Goal: Task Accomplishment & Management: Complete application form

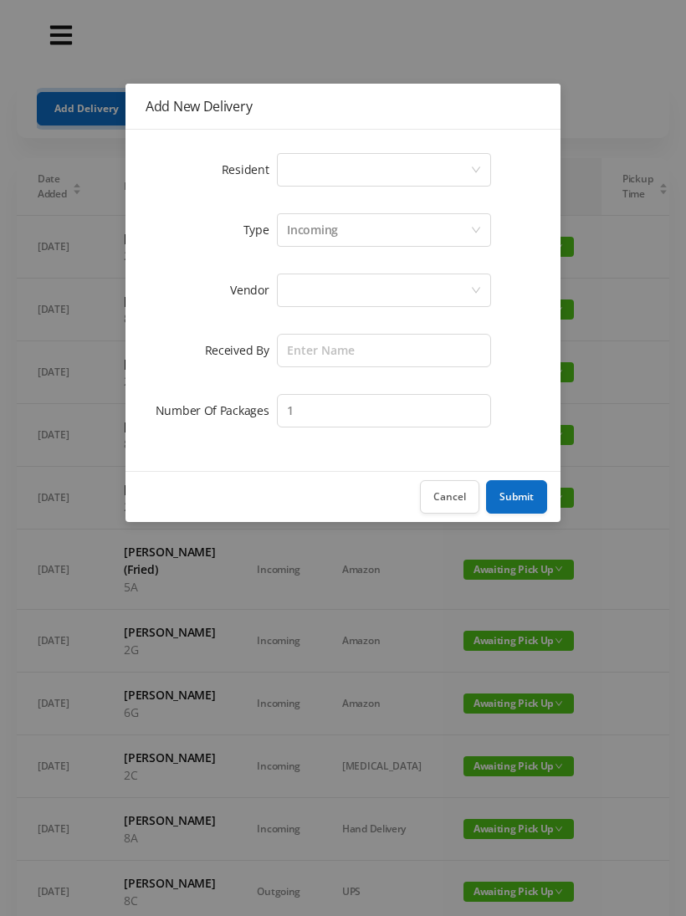
scroll to position [0, 27]
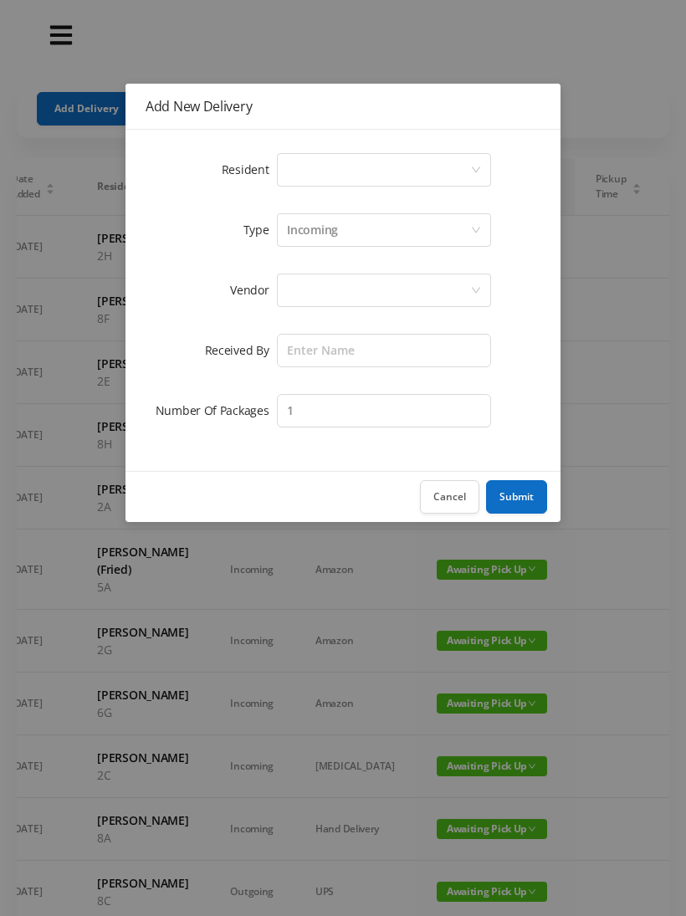
click at [328, 165] on div "Select a person" at bounding box center [378, 170] width 183 height 32
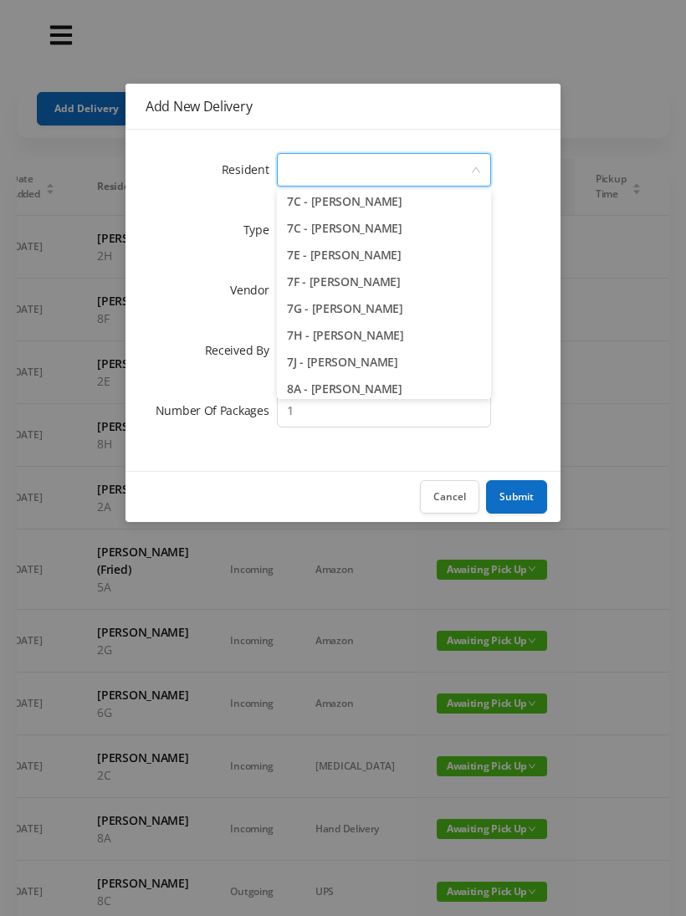
scroll to position [2011, 0]
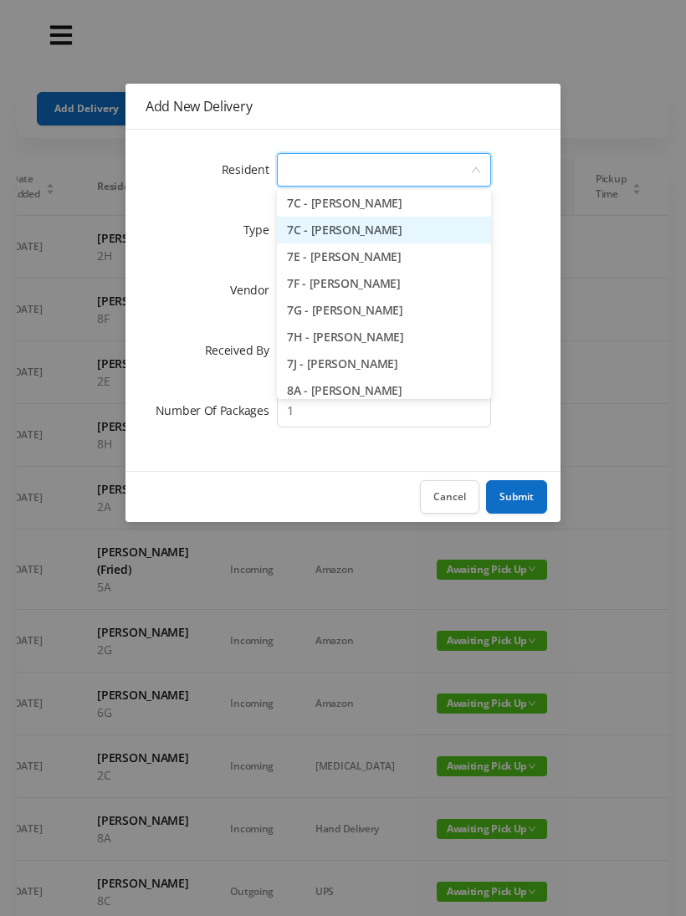
click at [410, 233] on li "7C - [PERSON_NAME]" at bounding box center [384, 230] width 214 height 27
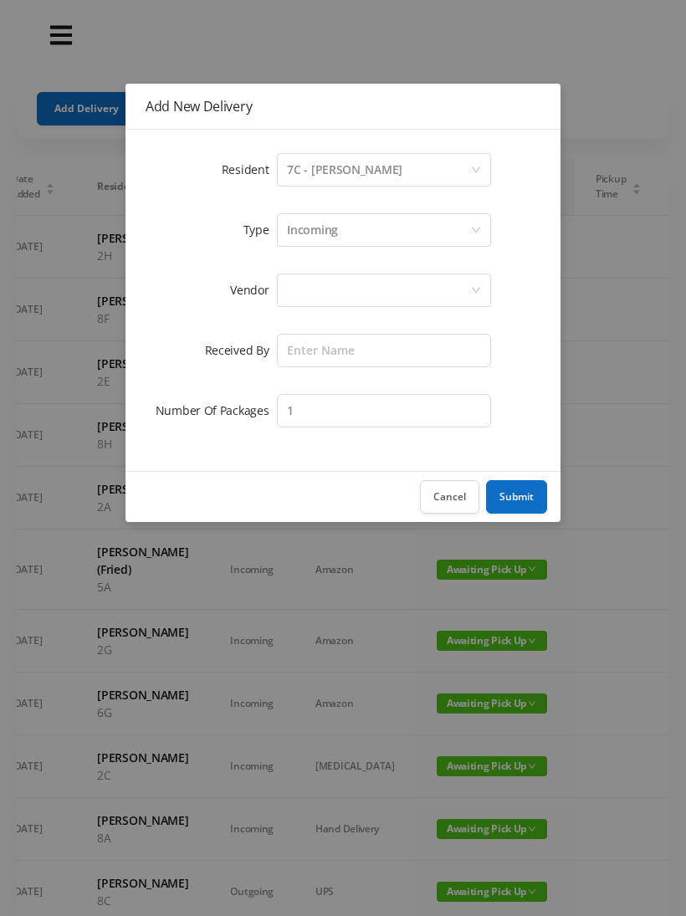
click at [343, 231] on div "Incoming" at bounding box center [378, 230] width 183 height 32
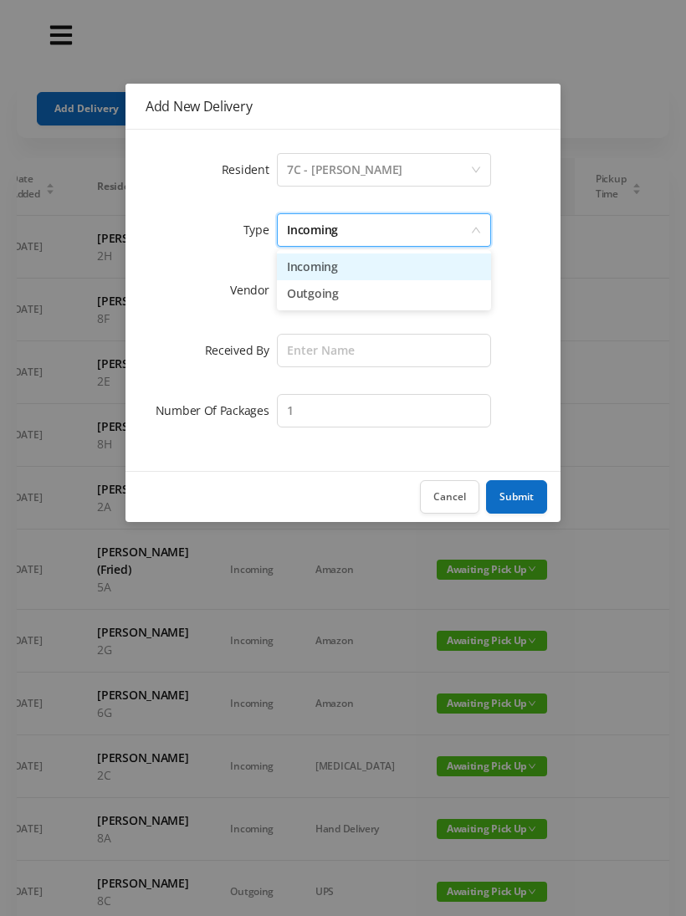
click at [335, 265] on li "Incoming" at bounding box center [384, 266] width 214 height 27
click at [325, 294] on div at bounding box center [378, 290] width 183 height 32
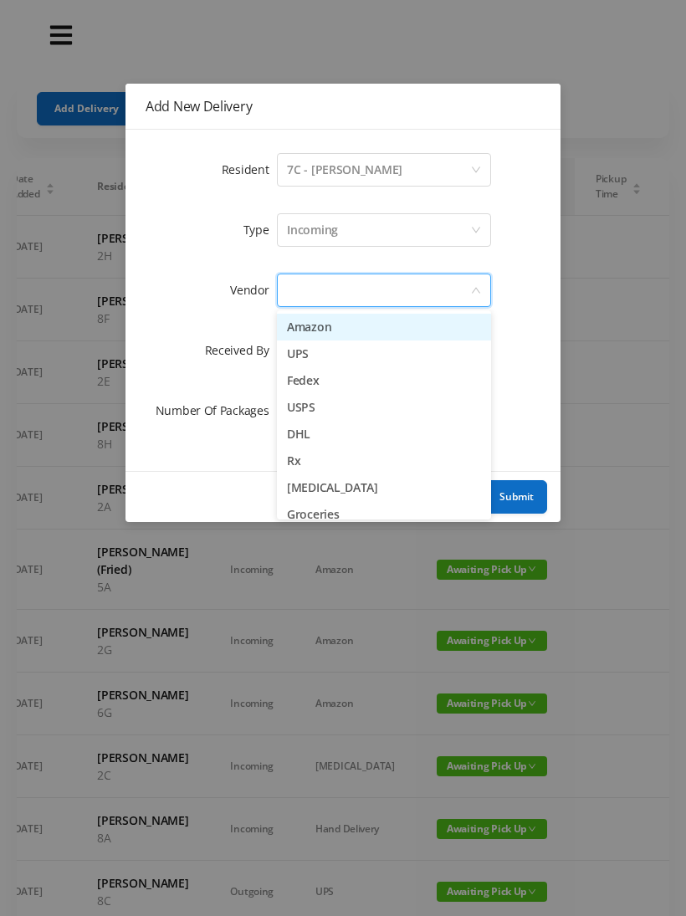
click at [345, 405] on li "USPS" at bounding box center [384, 407] width 214 height 27
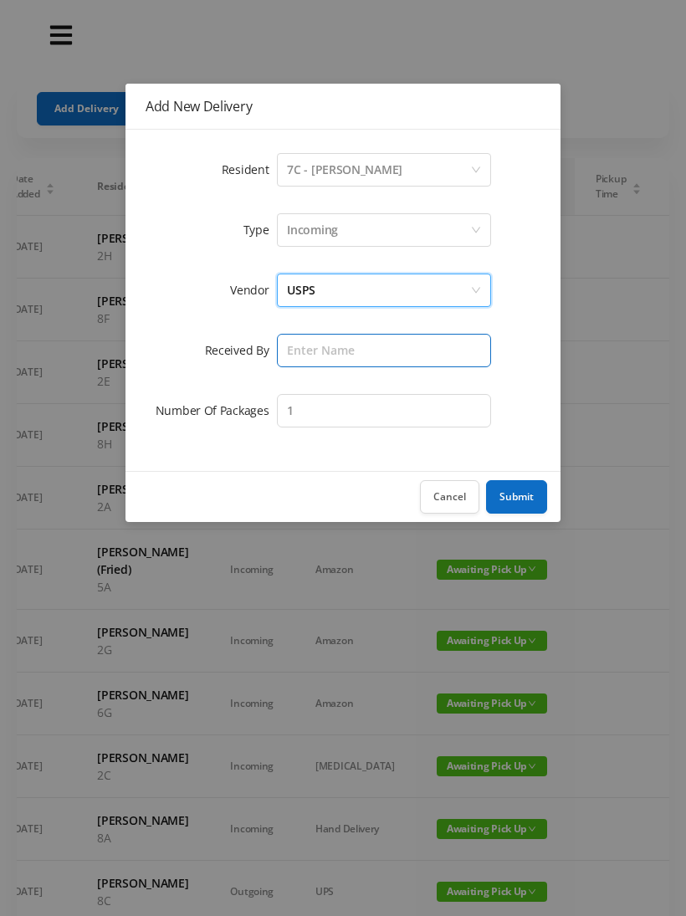
click at [325, 352] on input "text" at bounding box center [384, 350] width 214 height 33
type input "Melq"
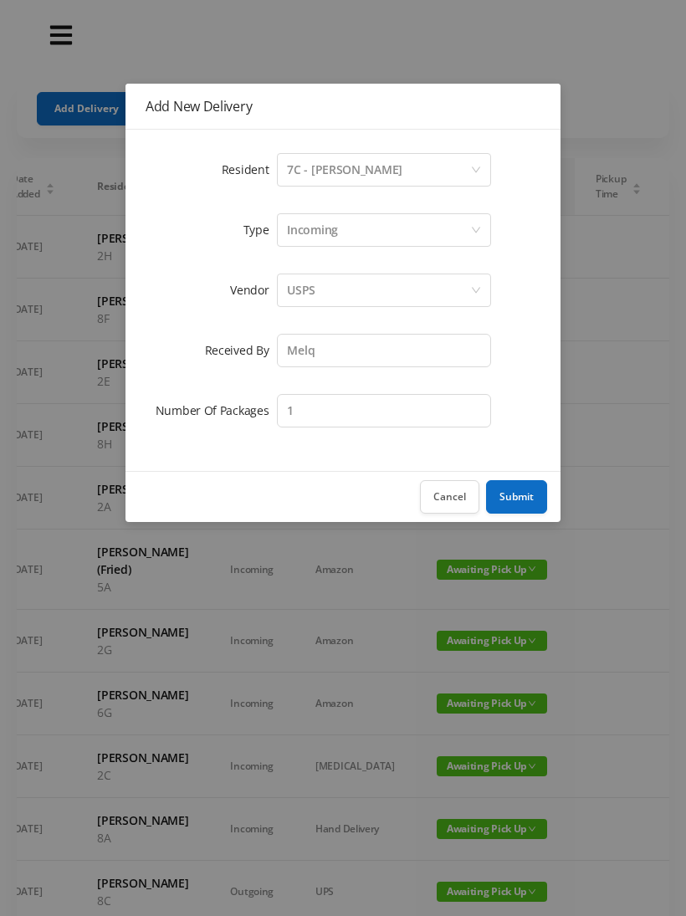
click at [450, 497] on button "Cancel" at bounding box center [449, 496] width 59 height 33
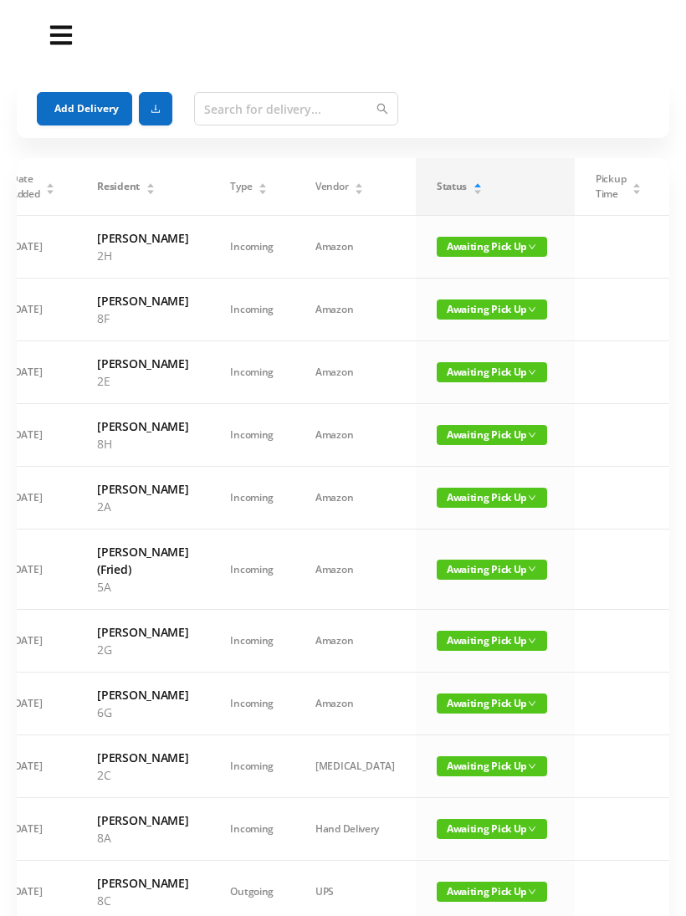
click at [99, 110] on button "Add Delivery" at bounding box center [84, 108] width 95 height 33
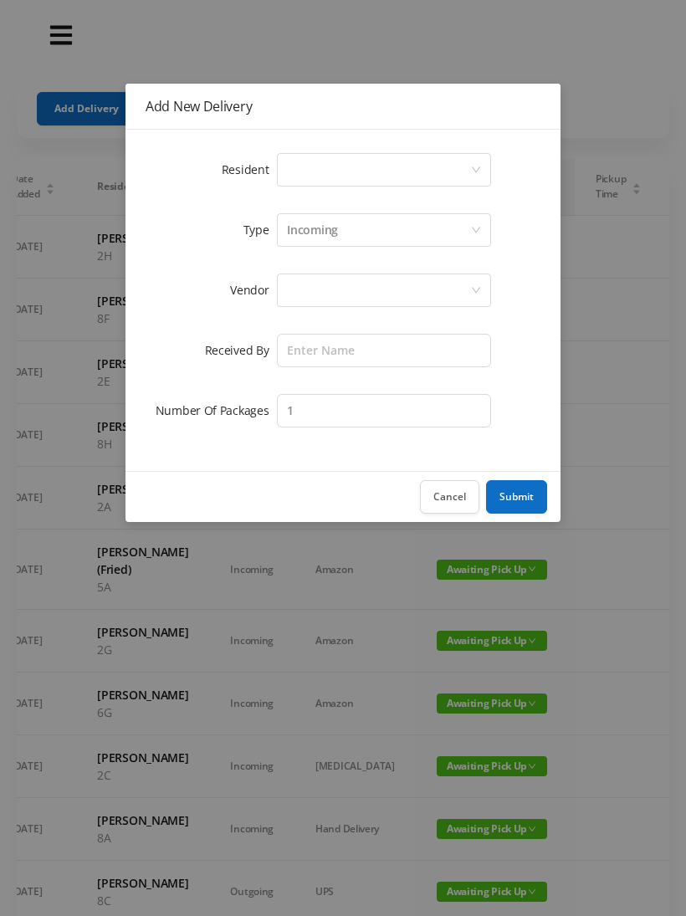
click at [341, 175] on div "Select a person" at bounding box center [378, 170] width 183 height 32
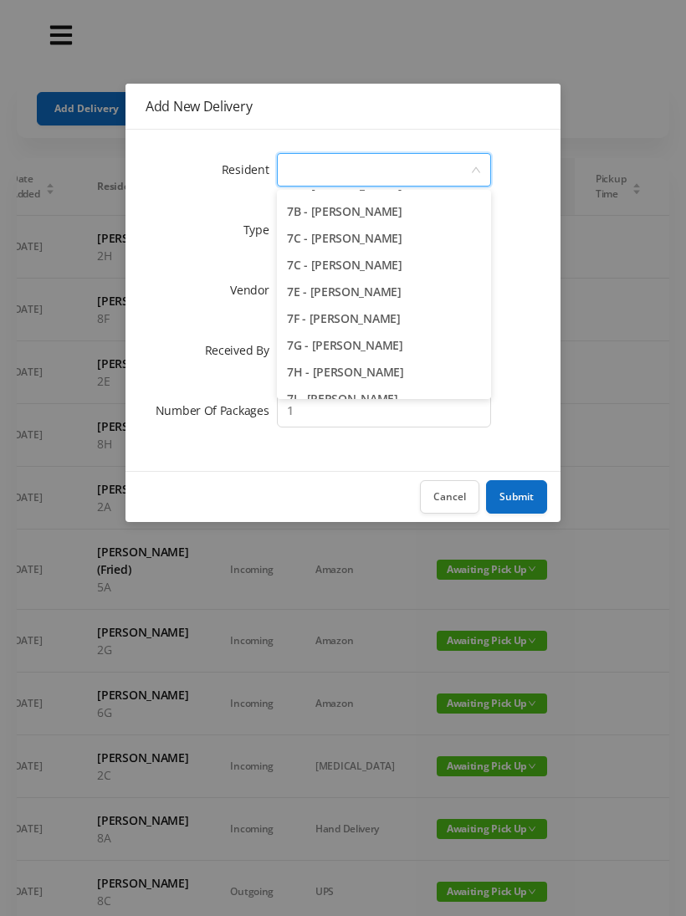
scroll to position [1969, 0]
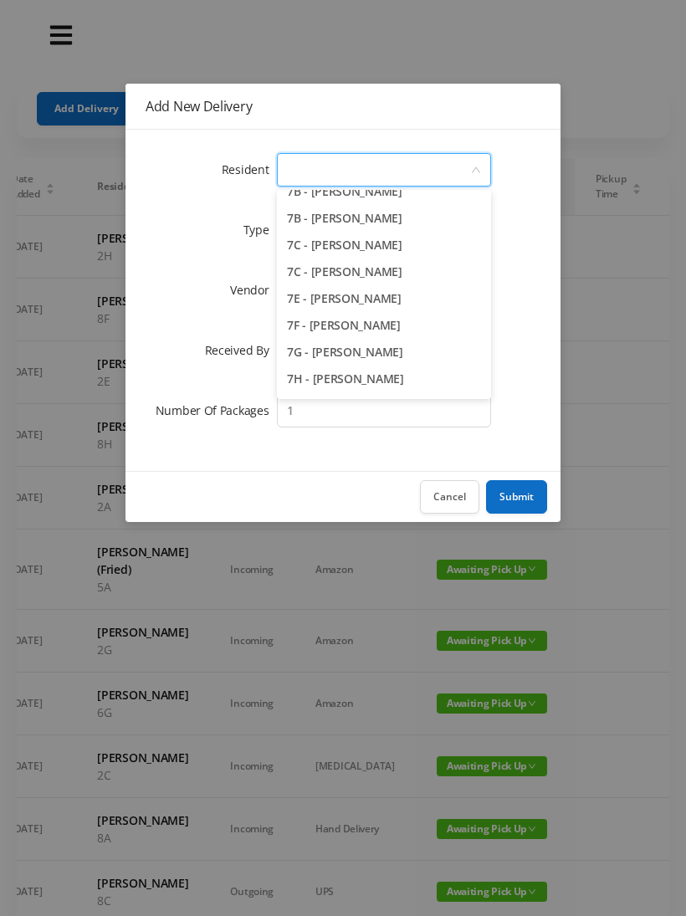
click at [410, 272] on li "7C - [PERSON_NAME]" at bounding box center [384, 271] width 214 height 27
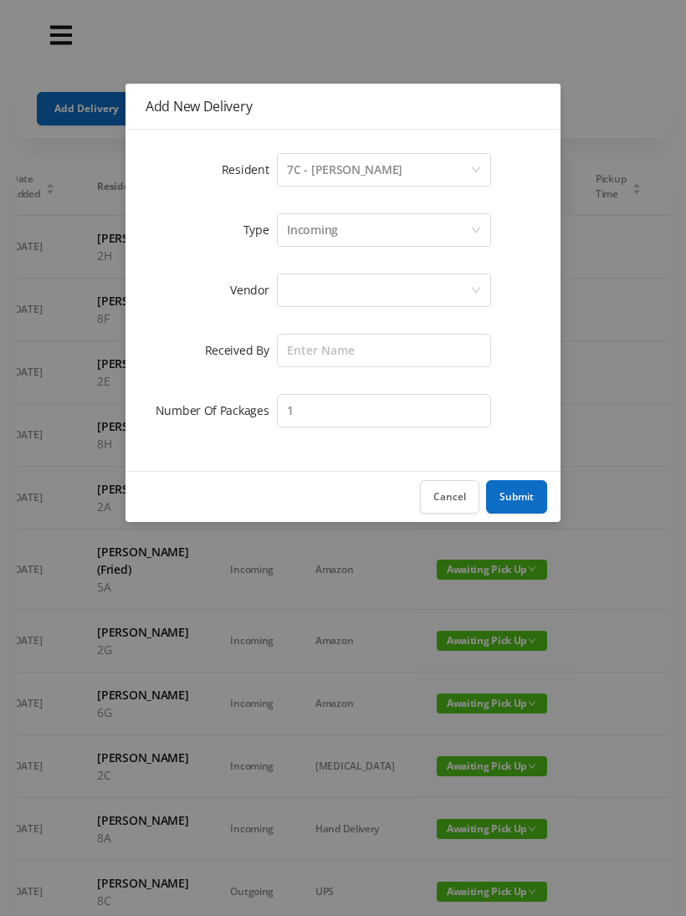
click at [352, 222] on div "Incoming" at bounding box center [378, 230] width 183 height 32
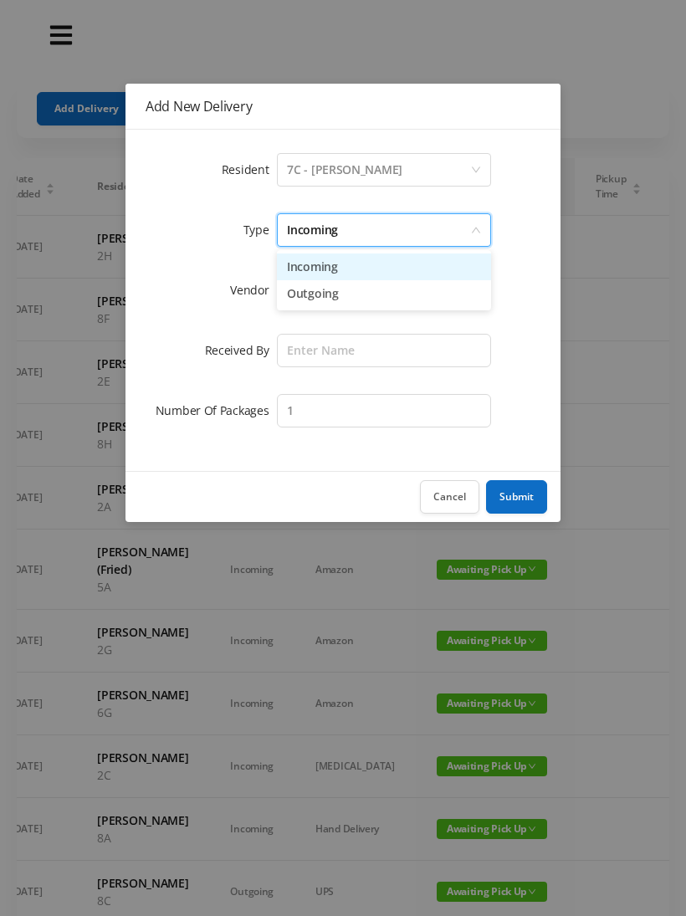
click at [323, 261] on li "Incoming" at bounding box center [384, 266] width 214 height 27
click at [325, 292] on div at bounding box center [378, 290] width 183 height 32
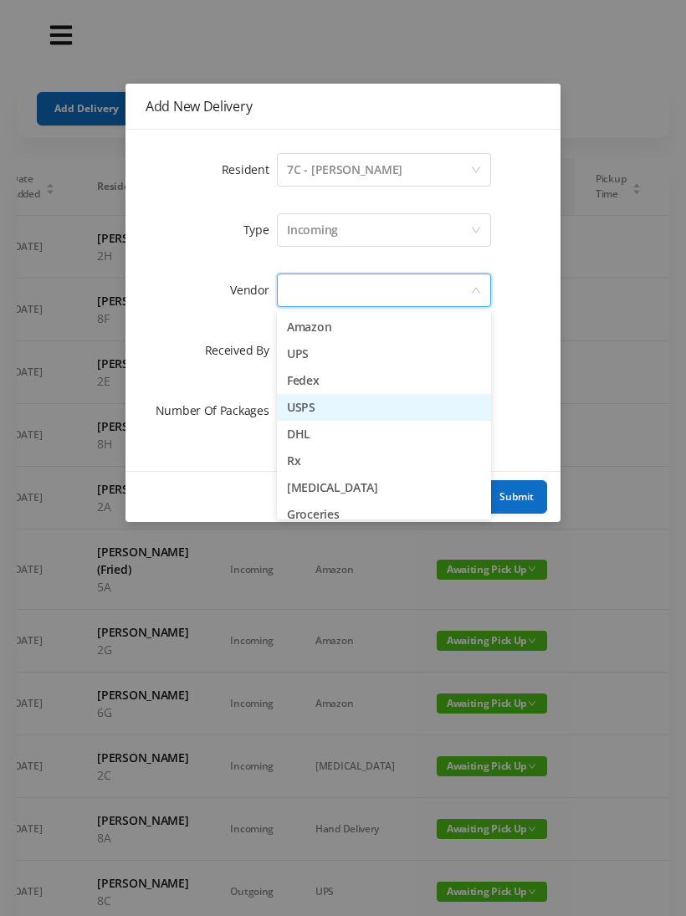
click at [365, 410] on li "USPS" at bounding box center [384, 407] width 214 height 27
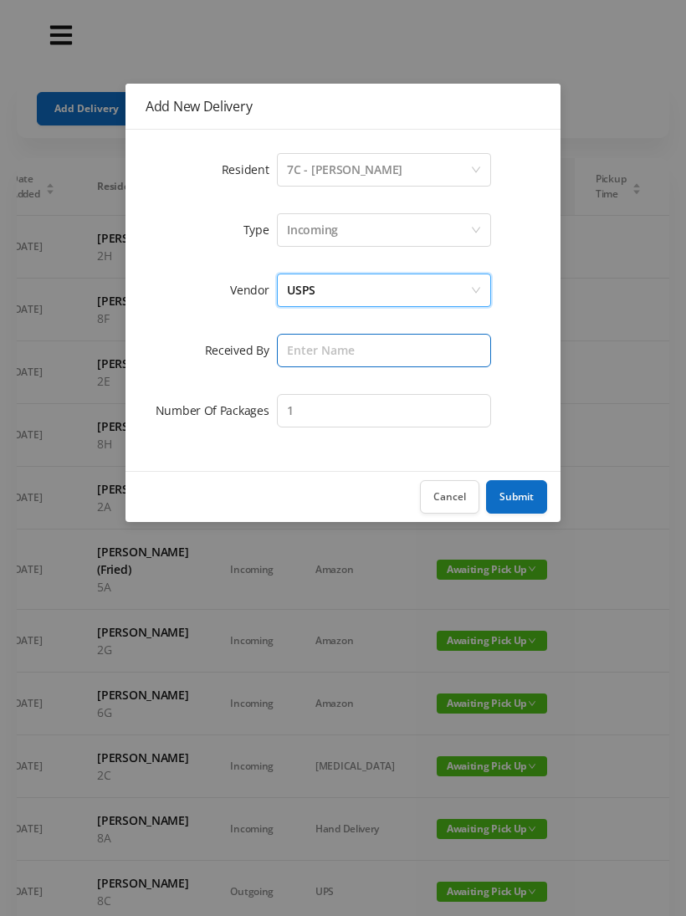
click at [320, 345] on input "text" at bounding box center [384, 350] width 214 height 33
click at [307, 353] on input "text" at bounding box center [384, 350] width 214 height 33
type input "Melece"
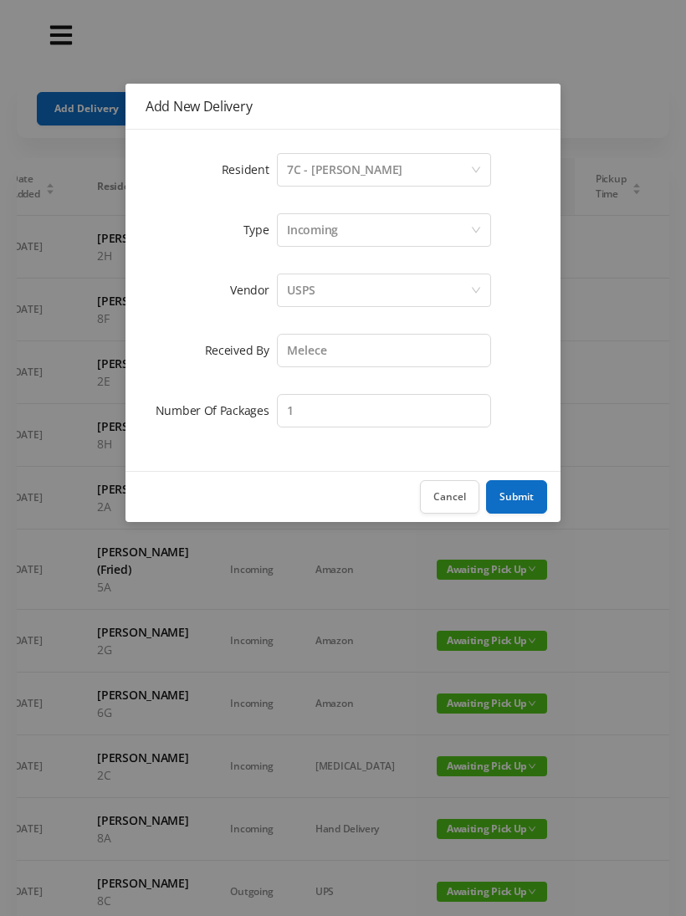
click at [517, 494] on button "Submit" at bounding box center [516, 496] width 61 height 33
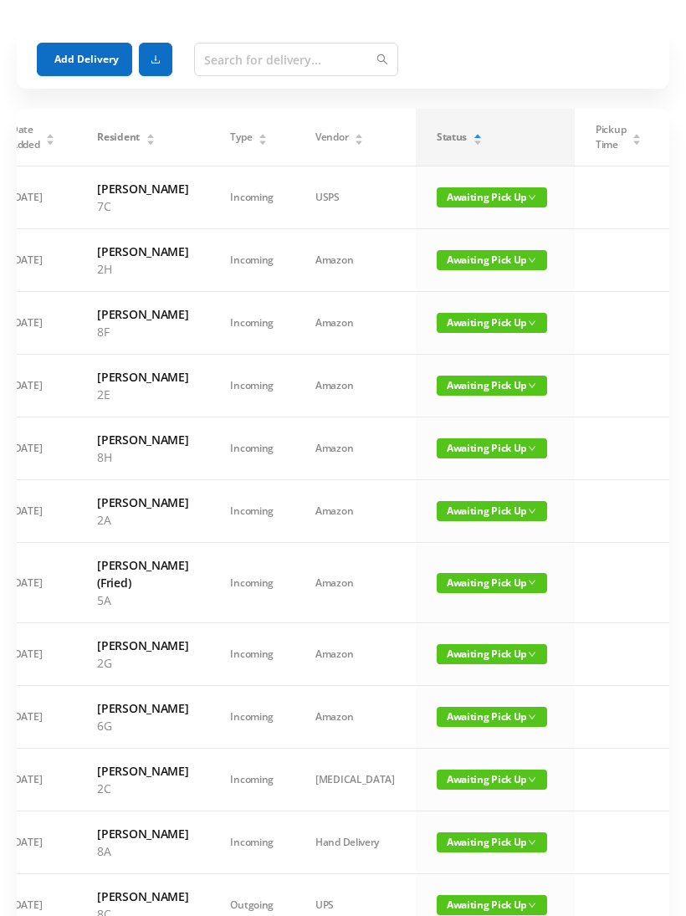
scroll to position [70, 0]
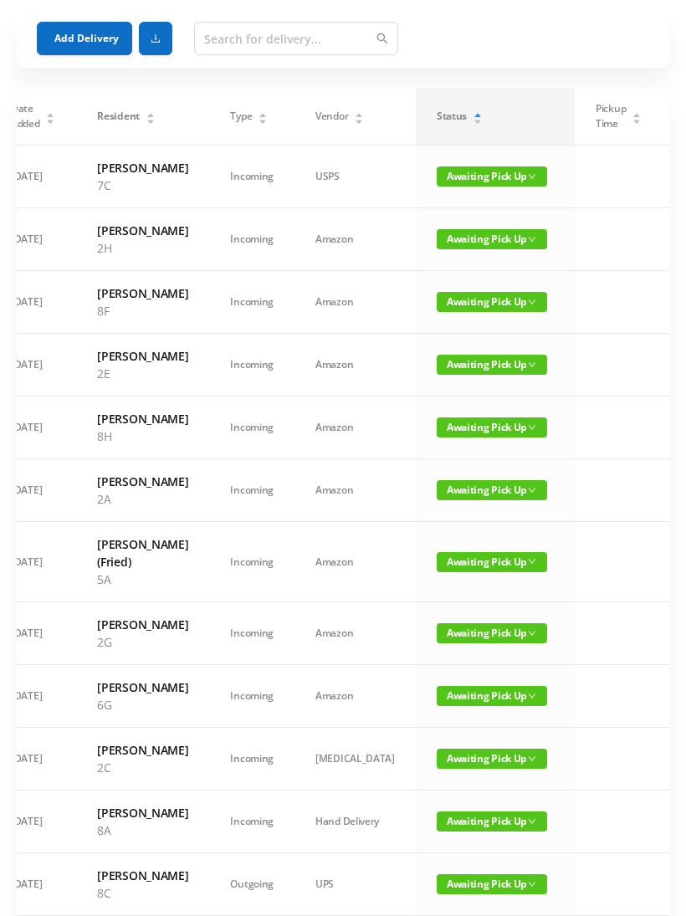
click at [437, 437] on span "Awaiting Pick Up" at bounding box center [492, 427] width 110 height 20
click at [441, 569] on link "Picked Up" at bounding box center [442, 565] width 109 height 27
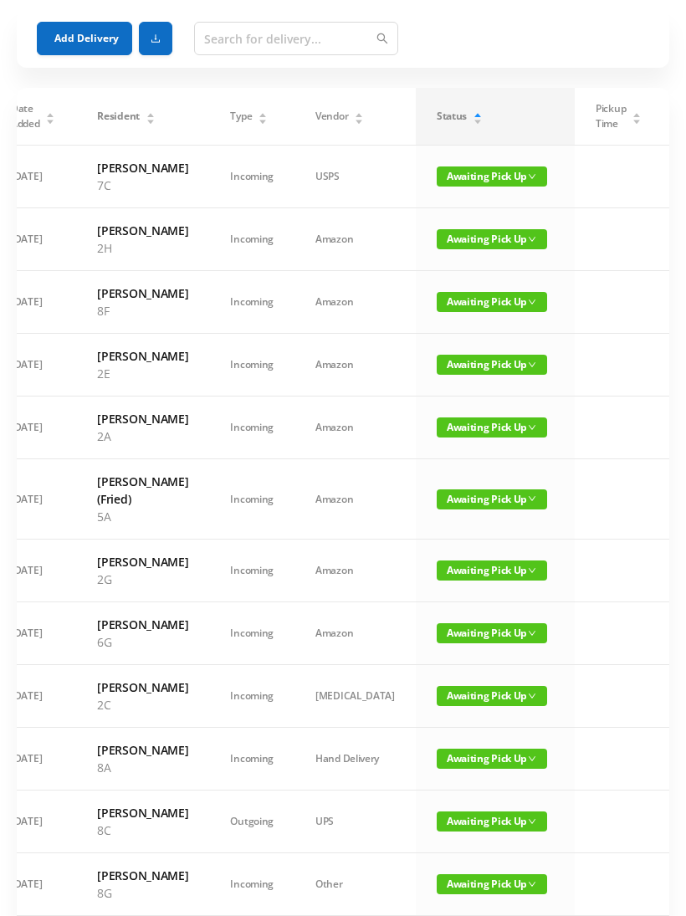
click at [444, 249] on span "Awaiting Pick Up" at bounding box center [492, 239] width 110 height 20
click at [430, 325] on link "Picked Up" at bounding box center [442, 324] width 109 height 27
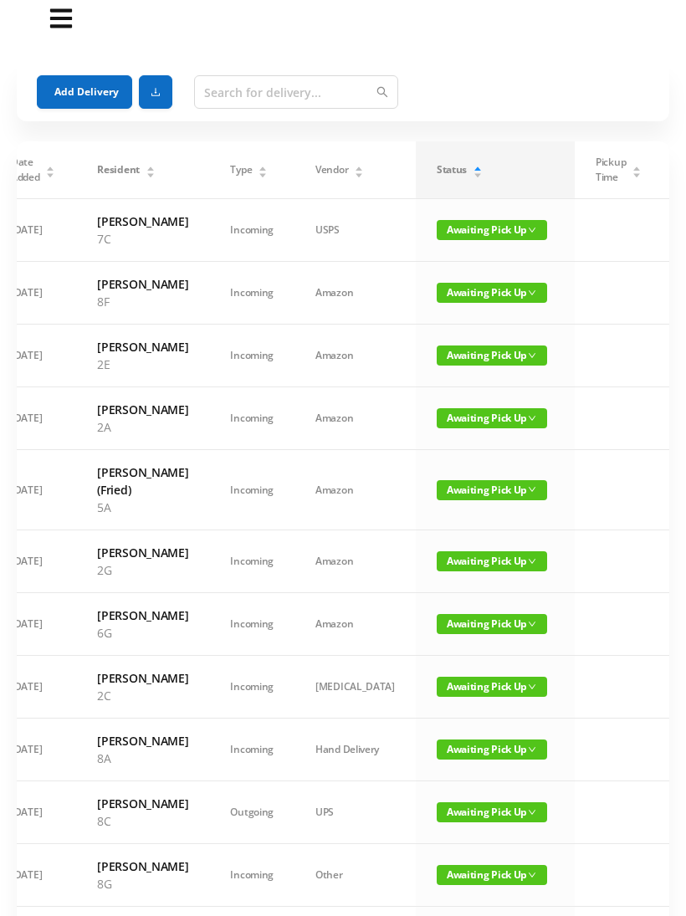
scroll to position [0, 0]
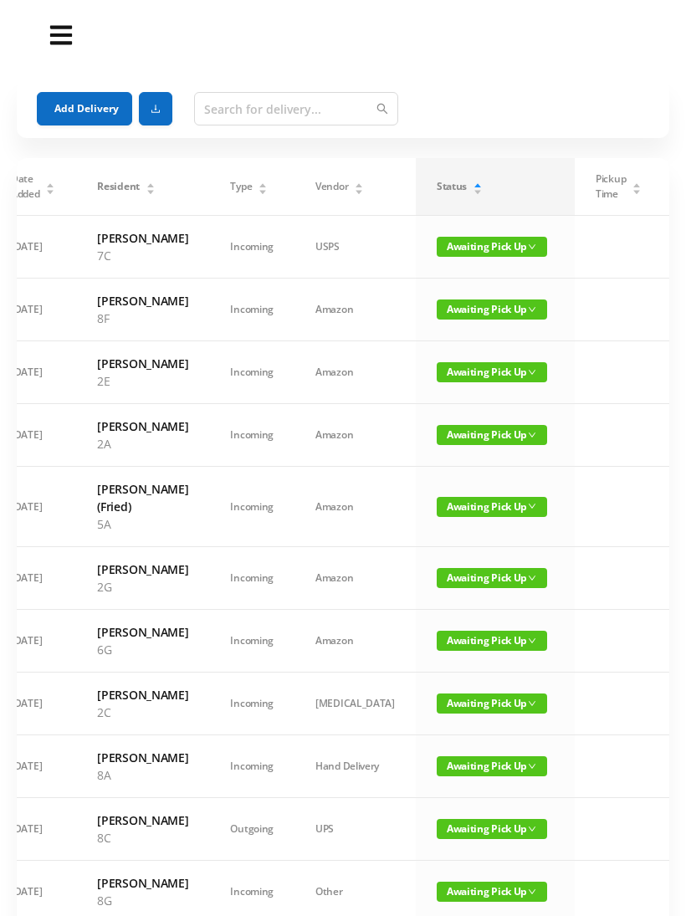
click at [96, 103] on button "Add Delivery" at bounding box center [84, 108] width 95 height 33
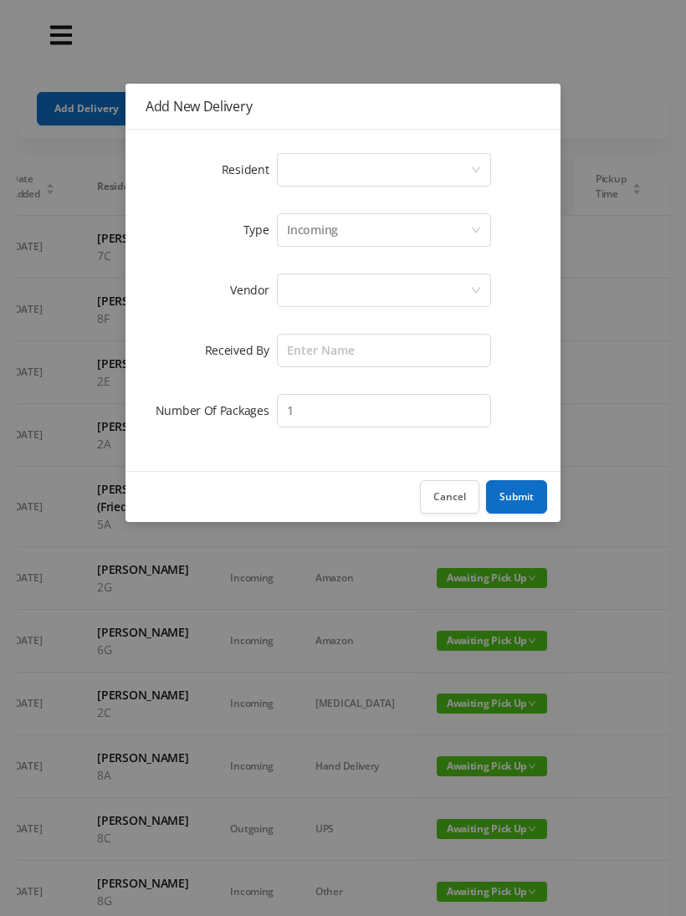
click at [337, 167] on div "Select a person" at bounding box center [378, 170] width 183 height 32
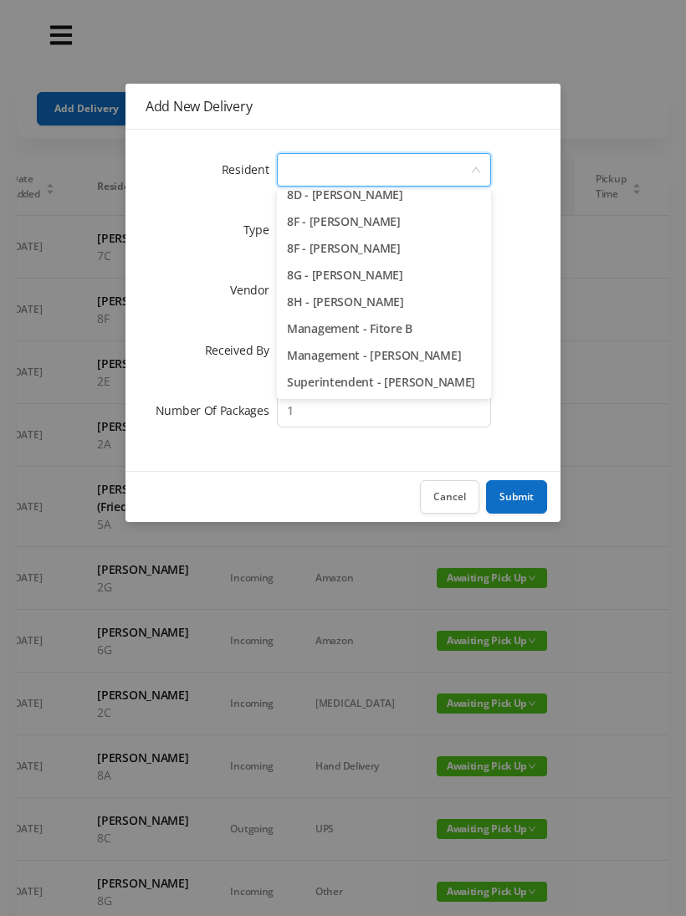
scroll to position [2367, 0]
click at [398, 306] on li "8H - [PERSON_NAME]" at bounding box center [384, 302] width 214 height 27
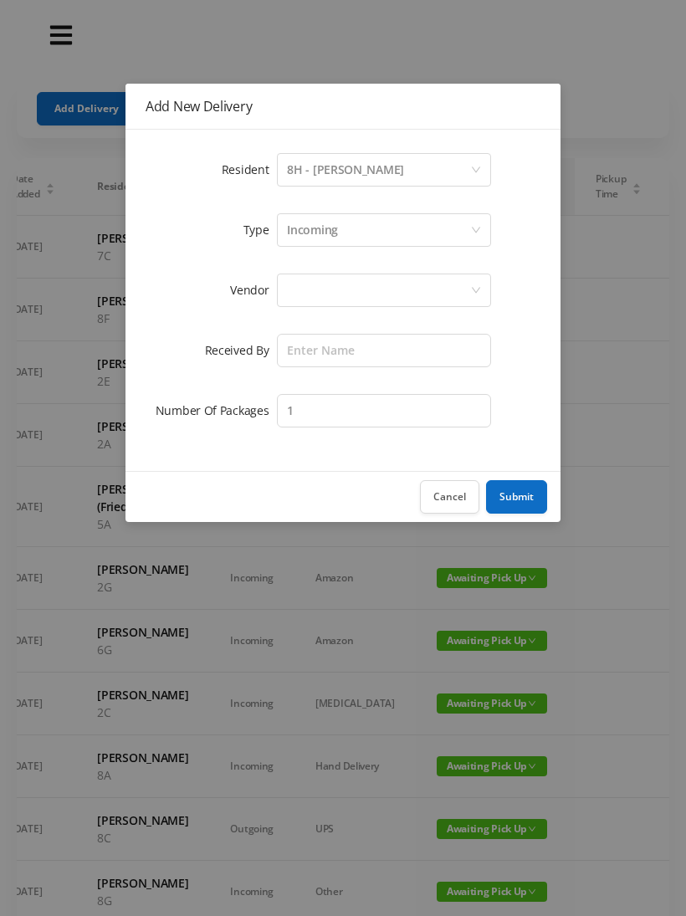
click at [340, 234] on div "Incoming" at bounding box center [378, 230] width 183 height 32
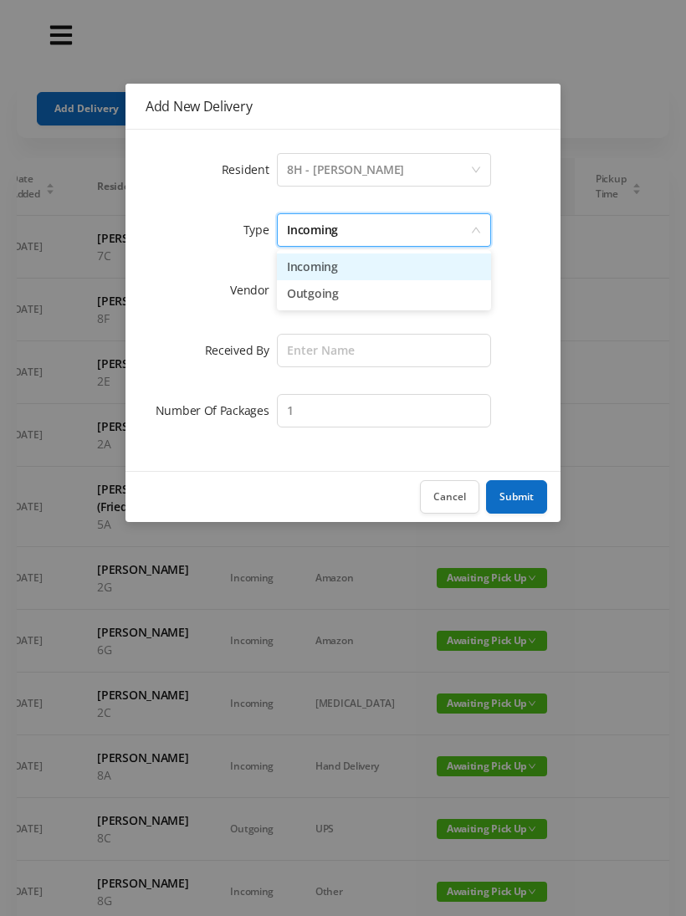
click at [340, 267] on li "Incoming" at bounding box center [384, 266] width 214 height 27
click at [317, 294] on div at bounding box center [378, 290] width 183 height 32
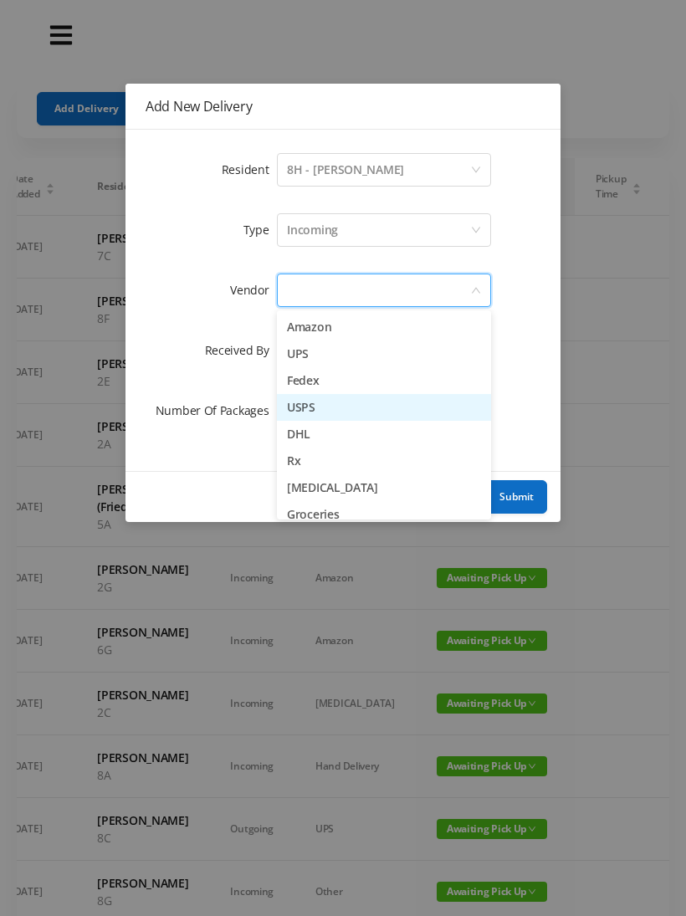
click at [345, 411] on li "USPS" at bounding box center [384, 407] width 214 height 27
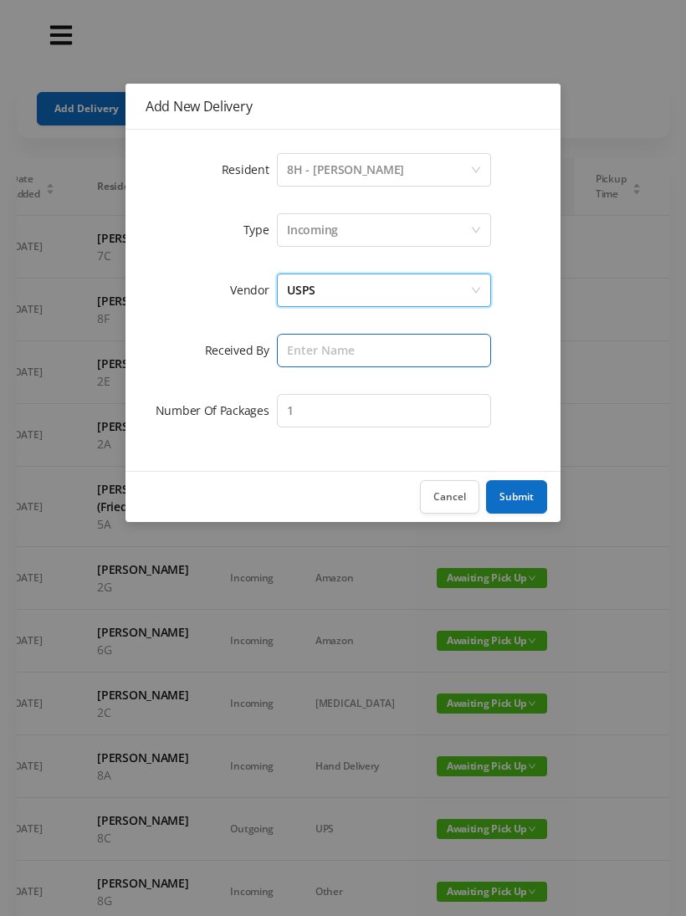
click at [326, 351] on input "text" at bounding box center [384, 350] width 214 height 33
type input "Melece"
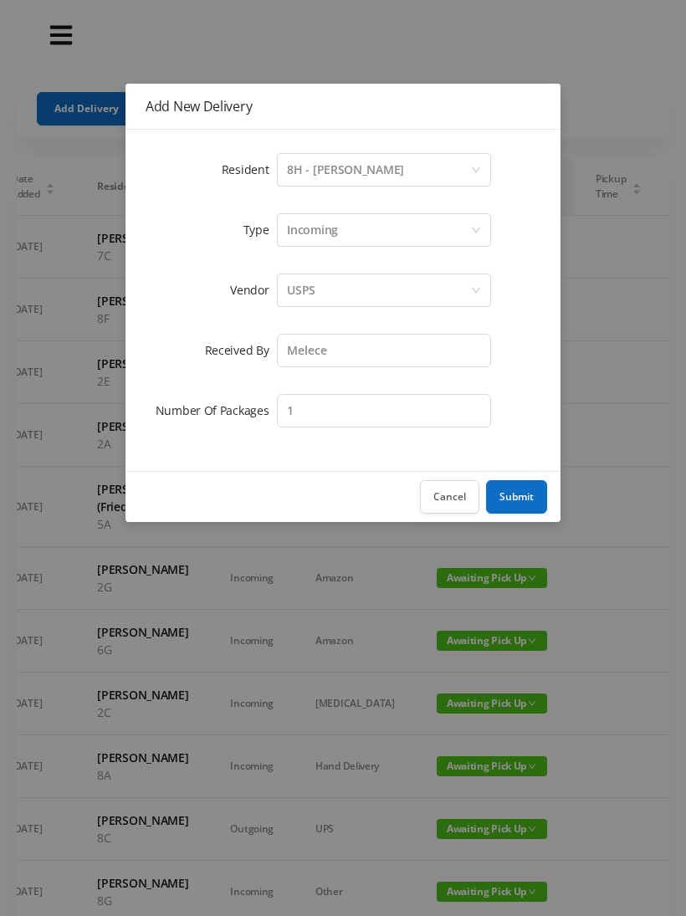
click at [524, 495] on button "Submit" at bounding box center [516, 496] width 61 height 33
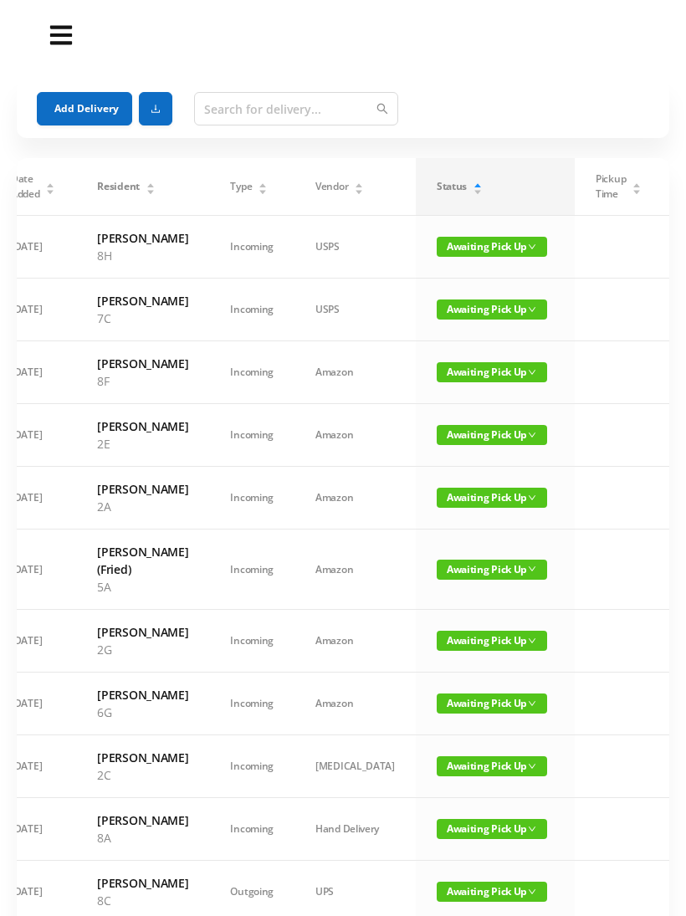
click at [84, 112] on button "Add Delivery" at bounding box center [84, 108] width 95 height 33
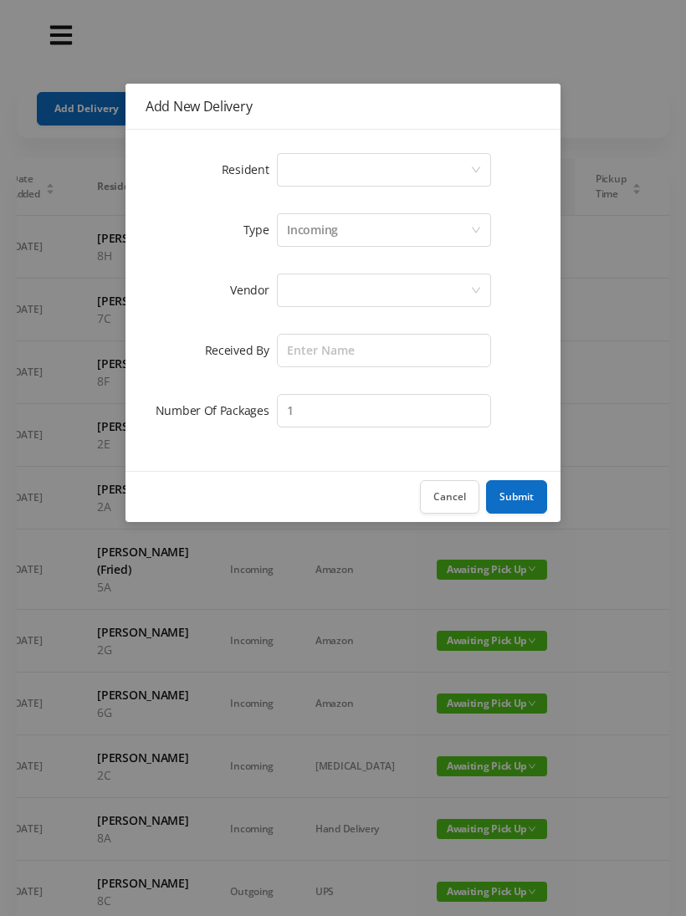
click at [334, 169] on div "Select a person" at bounding box center [378, 170] width 183 height 32
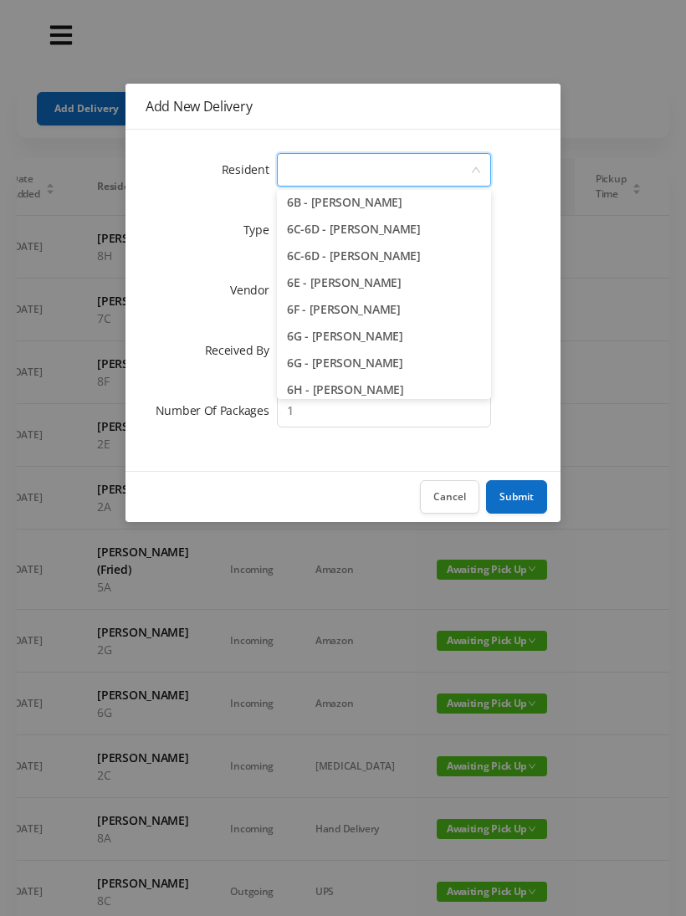
scroll to position [1716, 0]
click at [446, 234] on li "6C-6D - [PERSON_NAME]" at bounding box center [384, 230] width 214 height 27
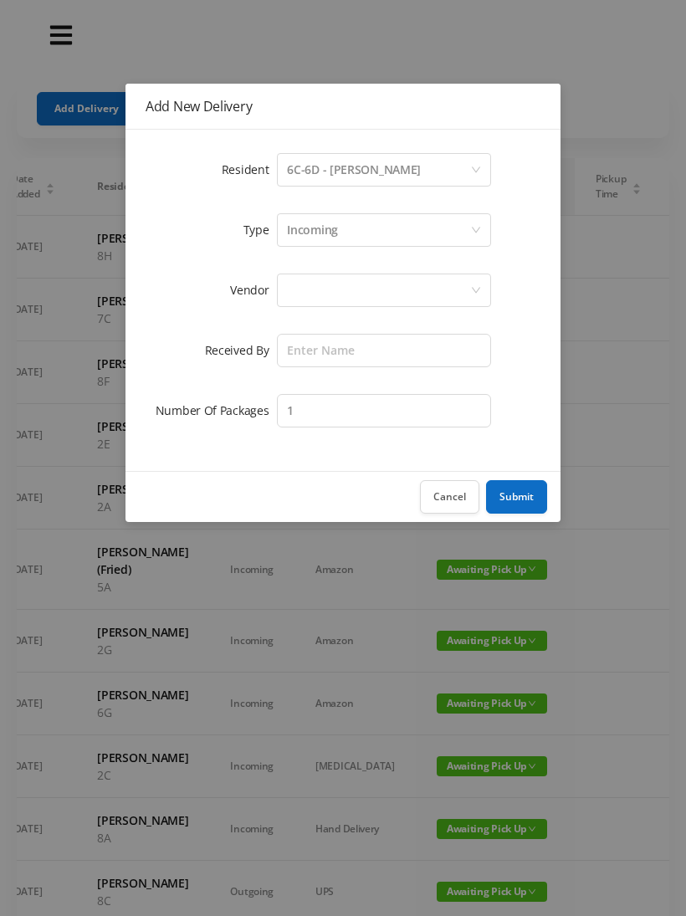
click at [359, 233] on div "Incoming" at bounding box center [378, 230] width 183 height 32
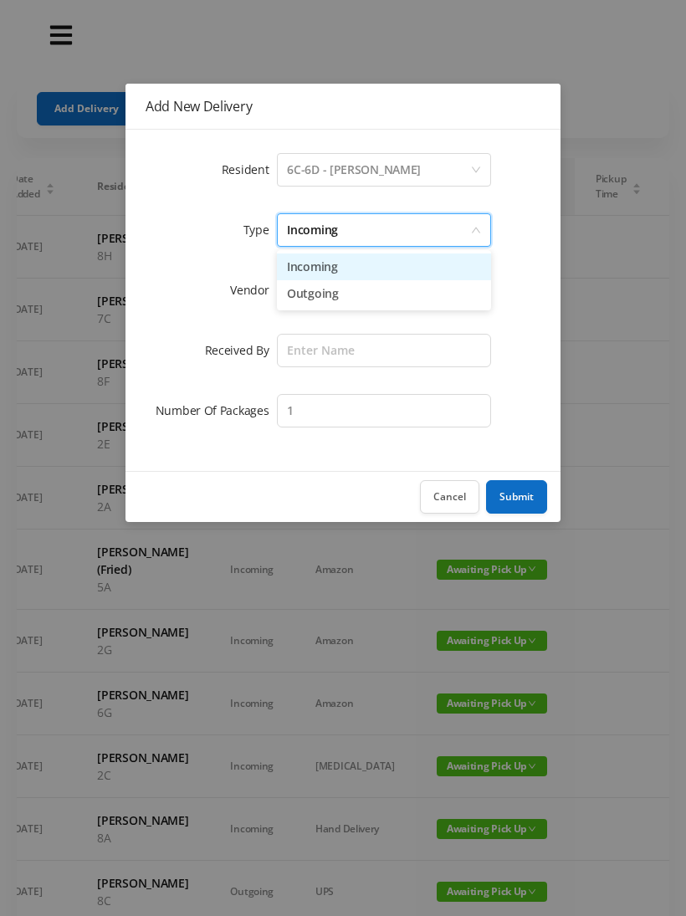
click at [341, 267] on li "Incoming" at bounding box center [384, 266] width 214 height 27
click at [328, 290] on div at bounding box center [378, 290] width 183 height 32
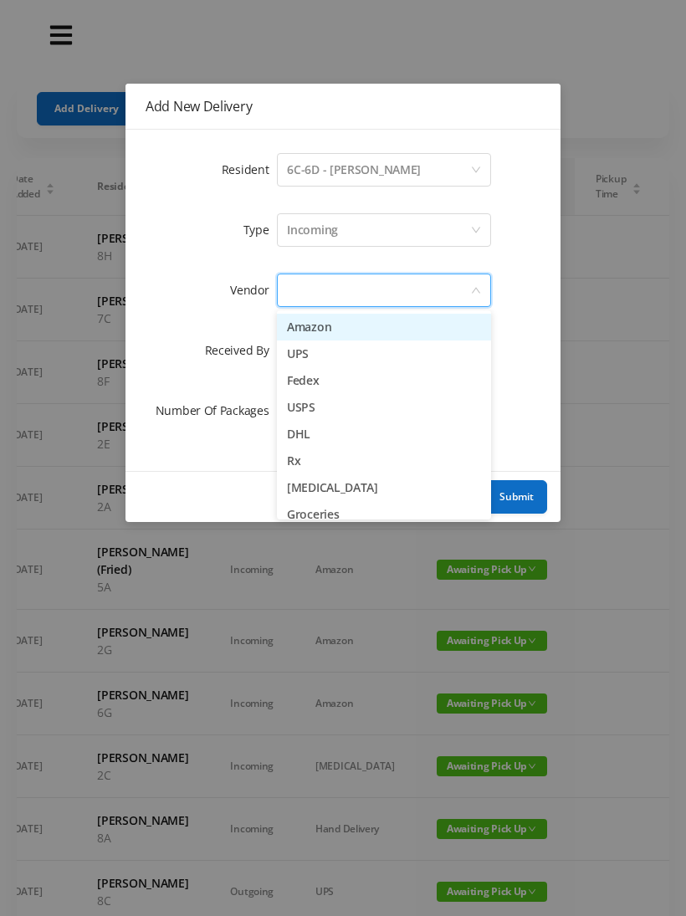
click at [342, 407] on li "USPS" at bounding box center [384, 407] width 214 height 27
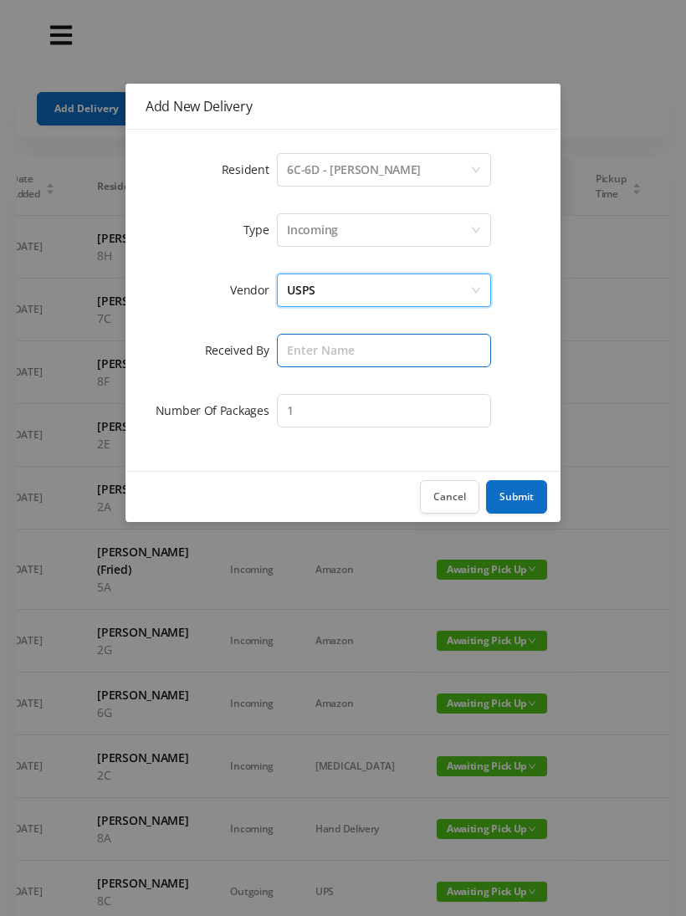
click at [317, 350] on input "text" at bounding box center [384, 350] width 214 height 33
type input "Melece"
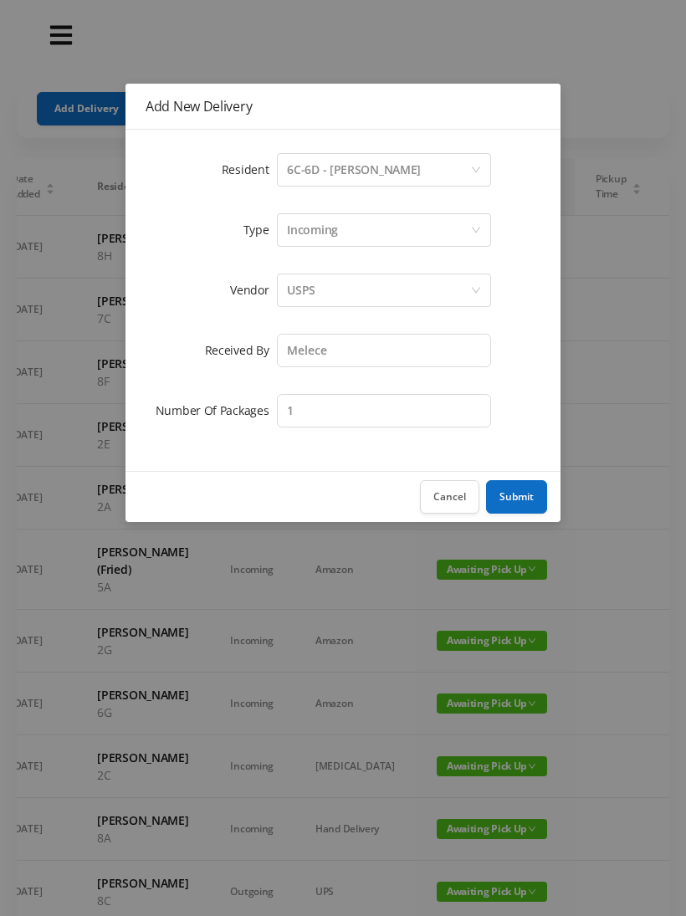
click at [519, 494] on button "Submit" at bounding box center [516, 496] width 61 height 33
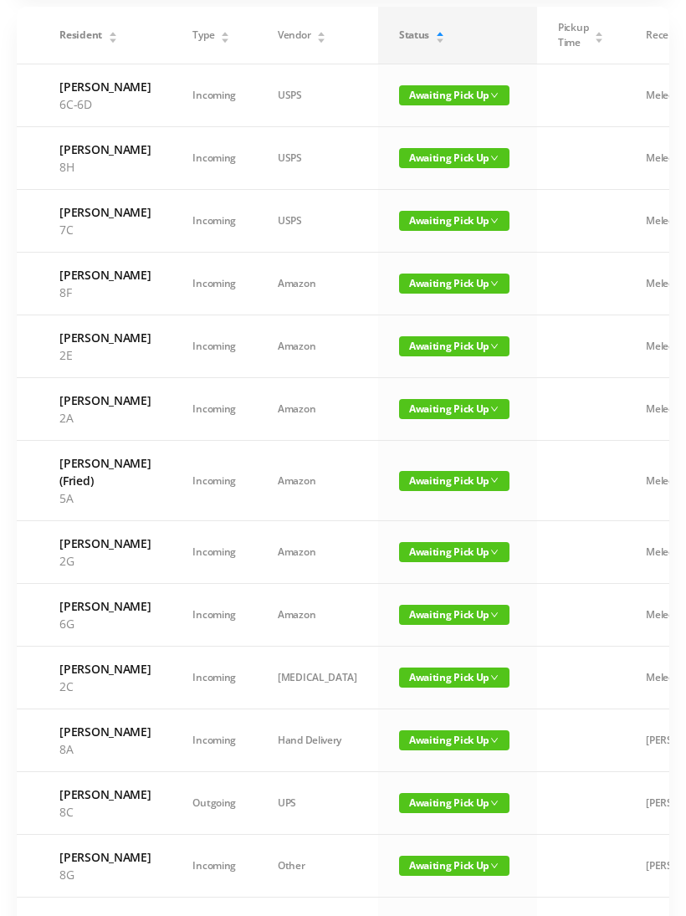
scroll to position [151, 0]
click at [408, 625] on span "Awaiting Pick Up" at bounding box center [454, 615] width 110 height 20
click at [394, 823] on link "Picked Up" at bounding box center [404, 823] width 109 height 27
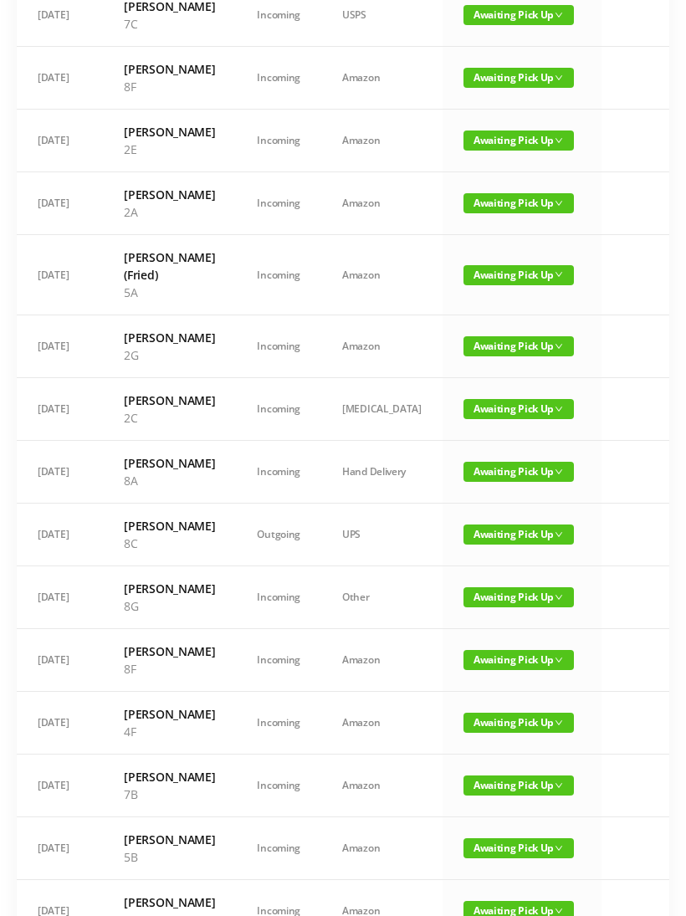
scroll to position [357, 0]
click at [473, 151] on span "Awaiting Pick Up" at bounding box center [518, 140] width 110 height 20
click at [460, 278] on link "Picked Up" at bounding box center [469, 278] width 109 height 27
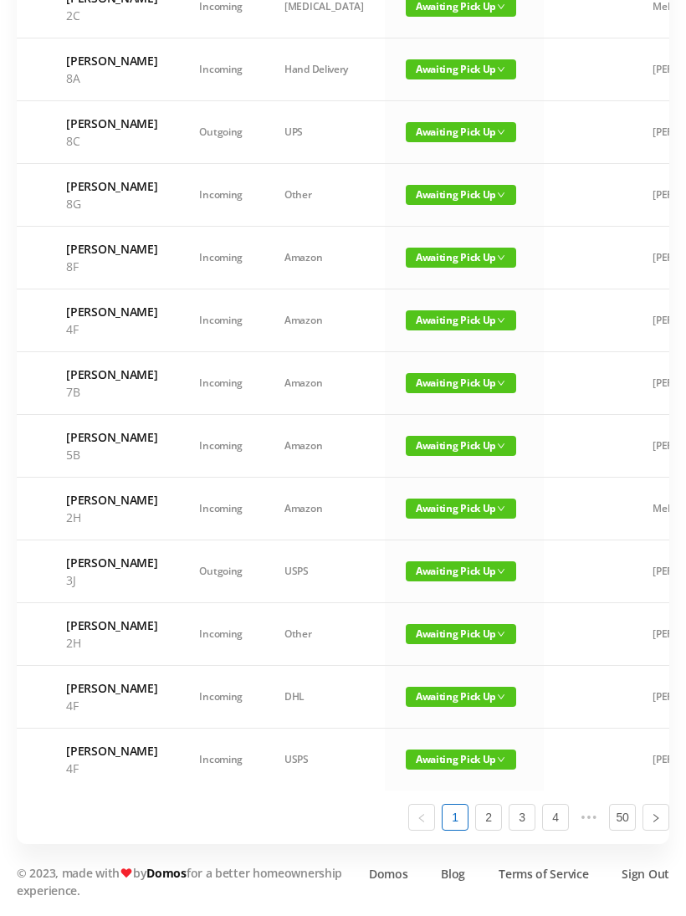
scroll to position [0, 33]
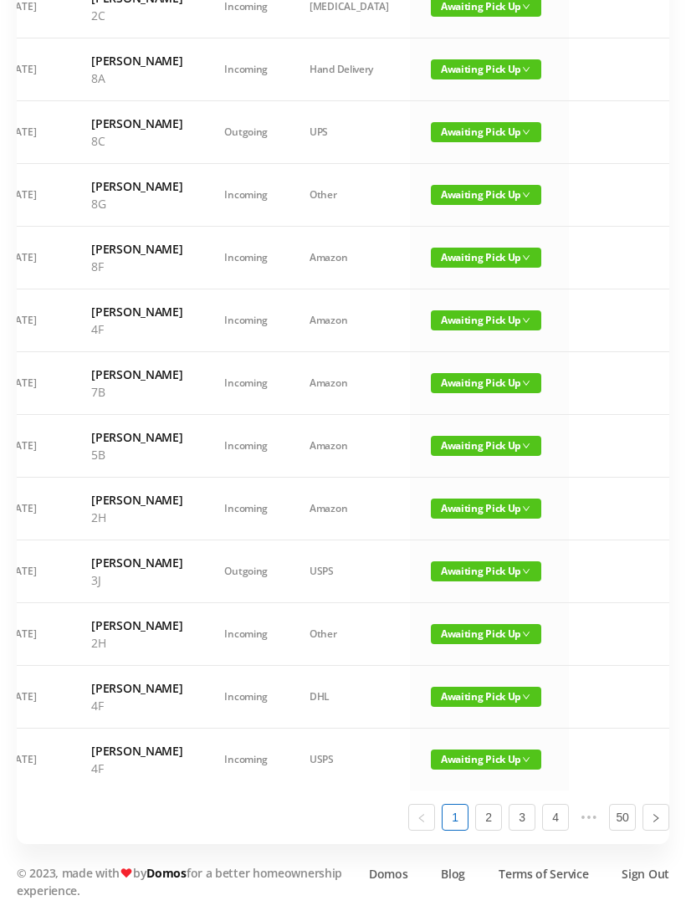
click at [431, 519] on span "Awaiting Pick Up" at bounding box center [486, 509] width 110 height 20
click at [422, 809] on link "Picked Up" at bounding box center [436, 822] width 109 height 27
click at [490, 830] on link "2" at bounding box center [488, 817] width 25 height 25
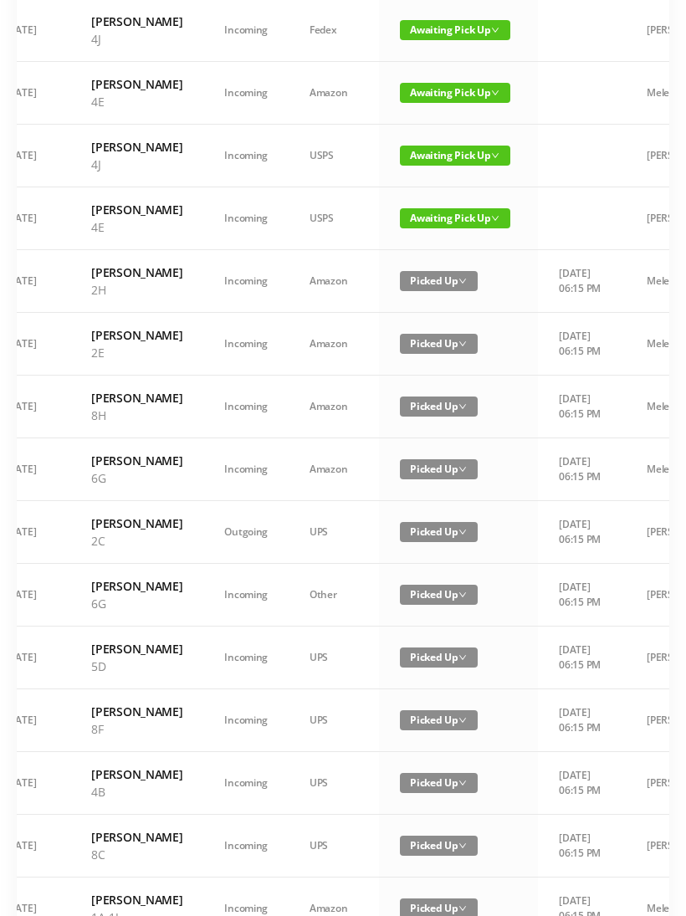
scroll to position [405, 0]
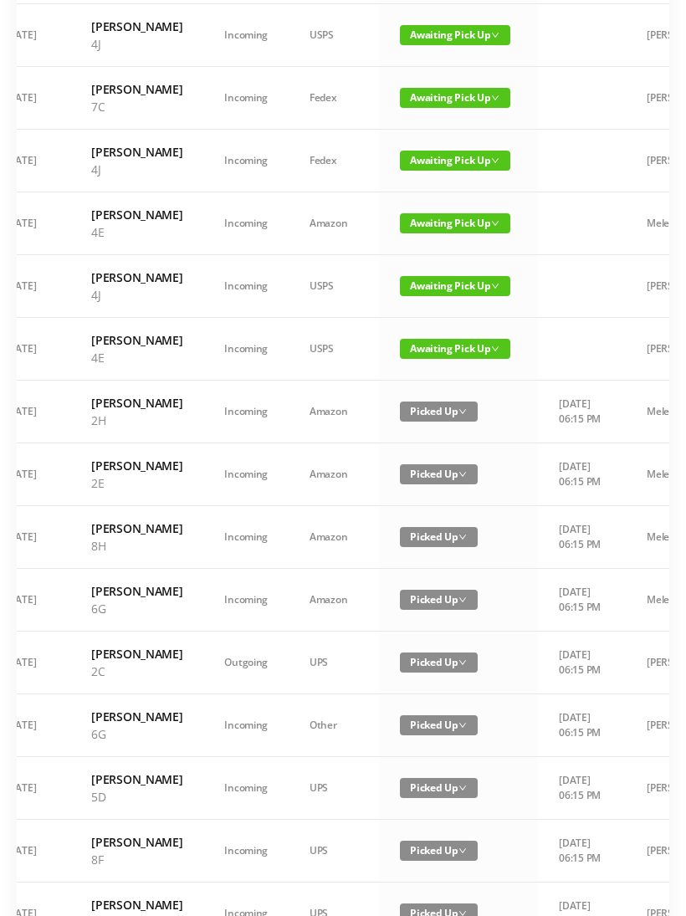
click at [570, 757] on td "[DATE] 06:15 PM" at bounding box center [582, 725] width 88 height 63
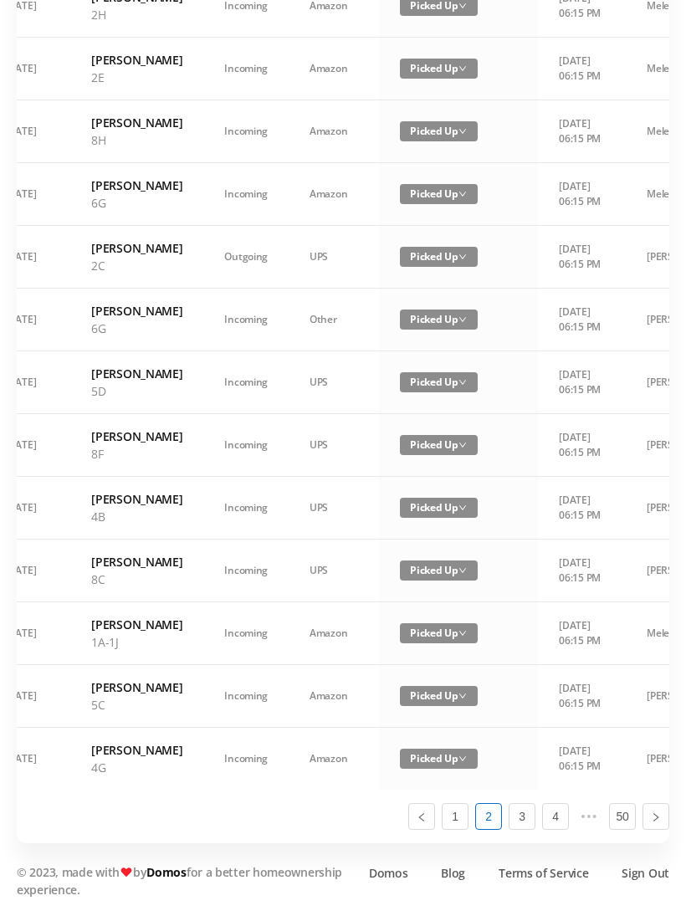
scroll to position [930, 0]
click at [454, 830] on link "1" at bounding box center [454, 817] width 25 height 25
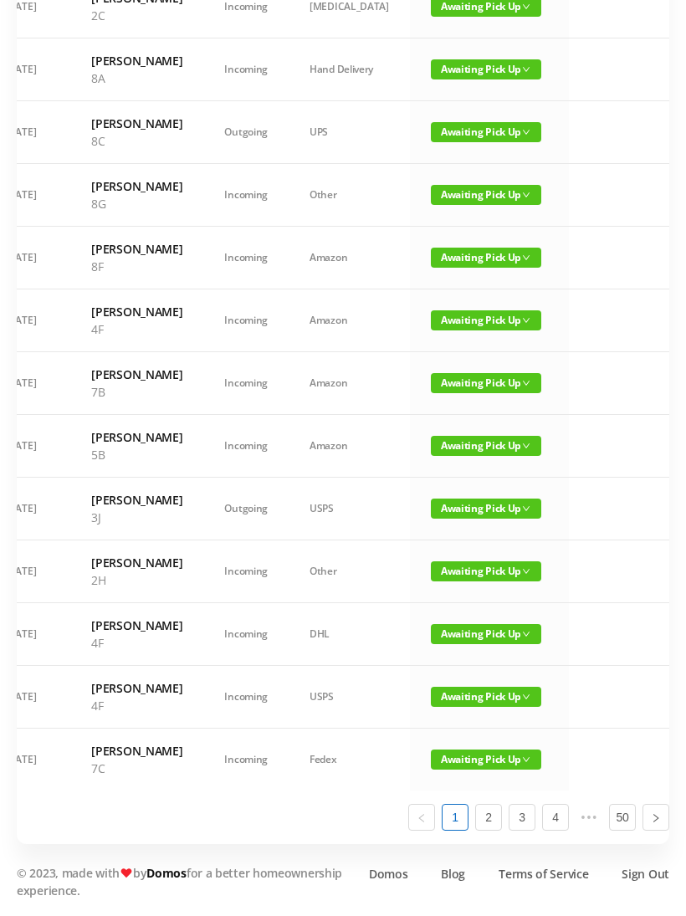
click at [448, 248] on span "Awaiting Pick Up" at bounding box center [486, 258] width 110 height 20
click at [417, 505] on link "Picked Up" at bounding box center [436, 518] width 109 height 27
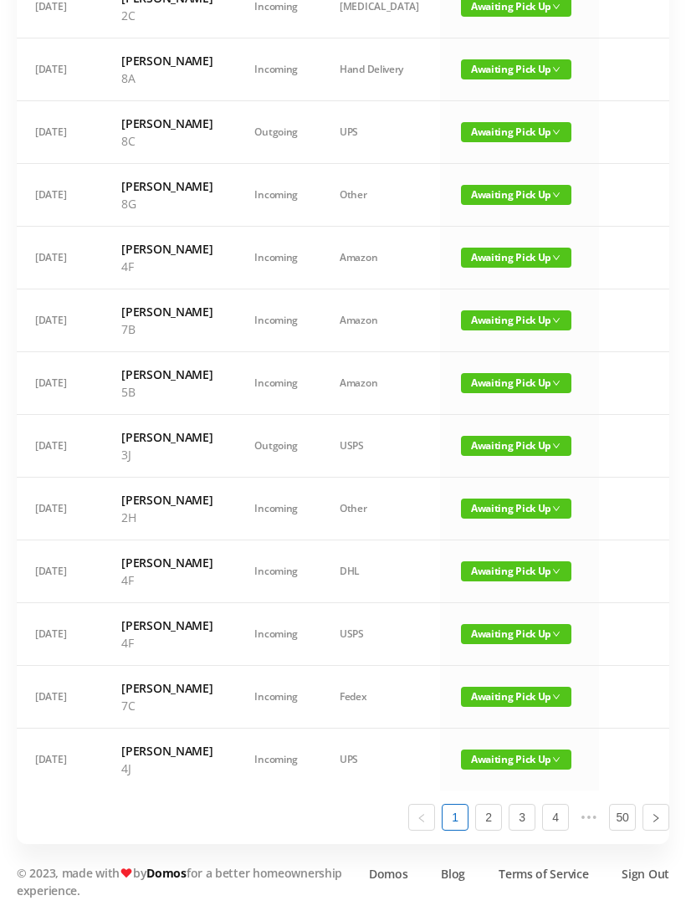
scroll to position [0, 0]
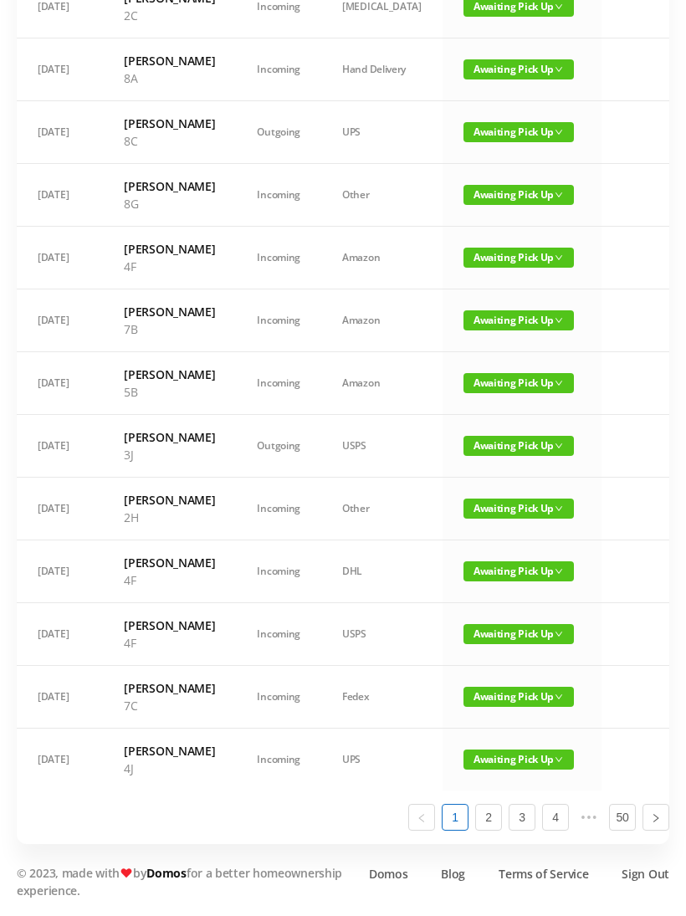
click at [65, 434] on td "[DATE]" at bounding box center [60, 446] width 86 height 63
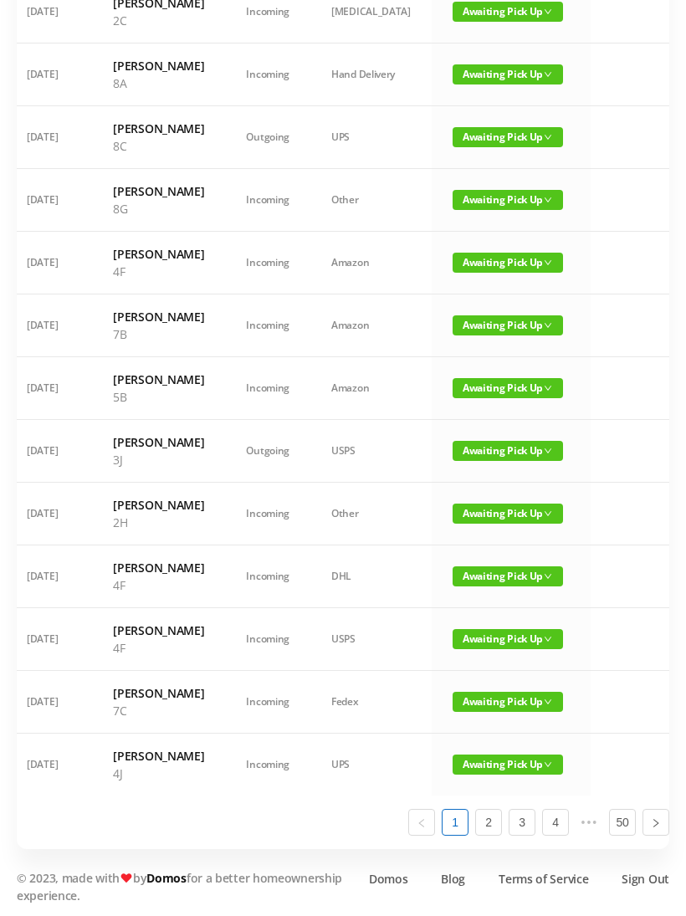
scroll to position [692, 0]
click at [457, 84] on span "Awaiting Pick Up" at bounding box center [508, 74] width 110 height 20
click at [461, 249] on link "Picked Up" at bounding box center [466, 247] width 109 height 27
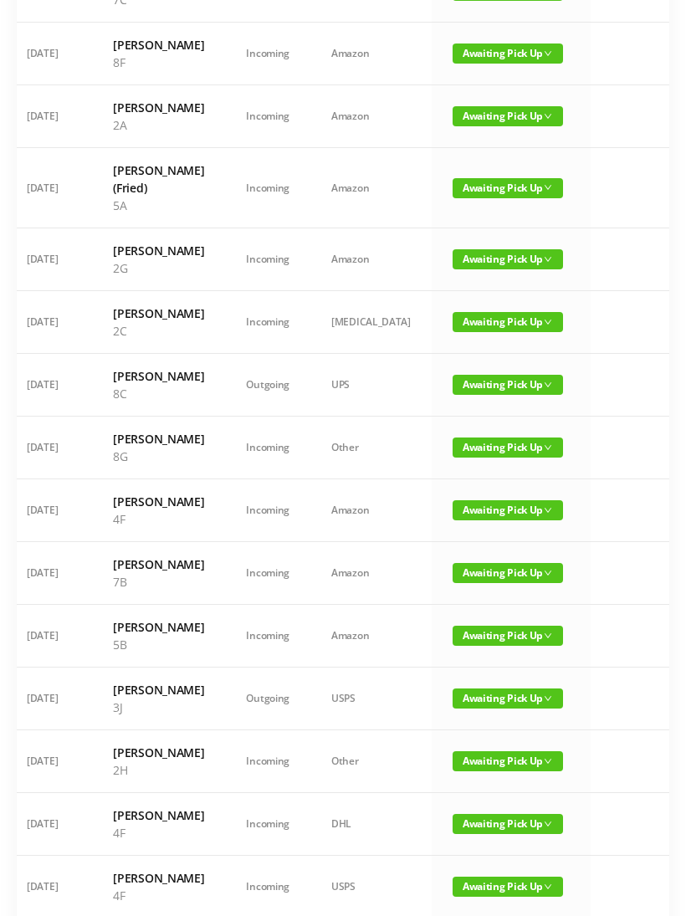
scroll to position [376, 0]
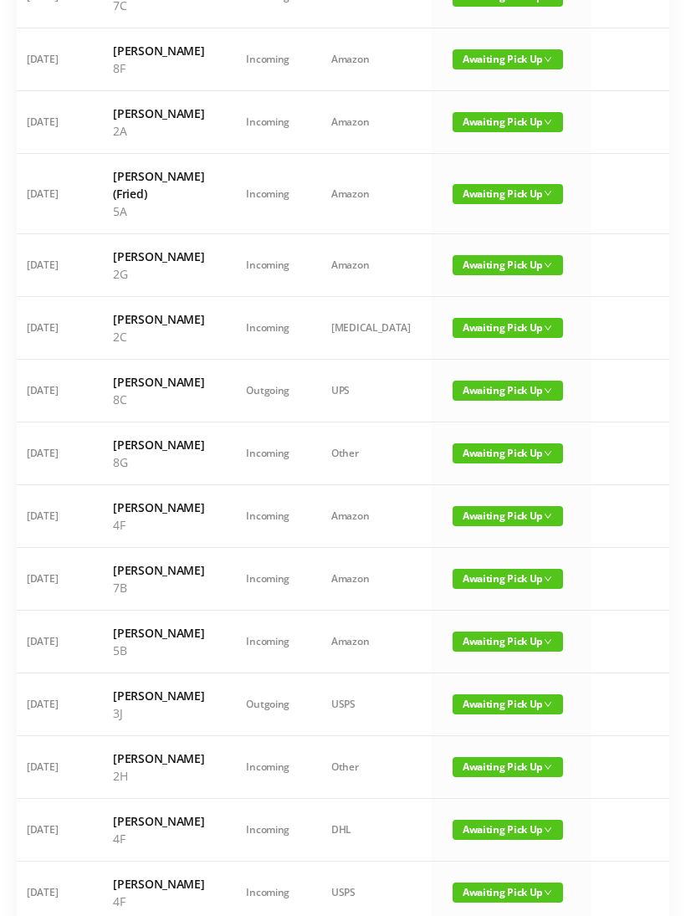
click at [463, 69] on span "Awaiting Pick Up" at bounding box center [508, 59] width 110 height 20
click at [461, 161] on link "Picked Up" at bounding box center [466, 162] width 109 height 27
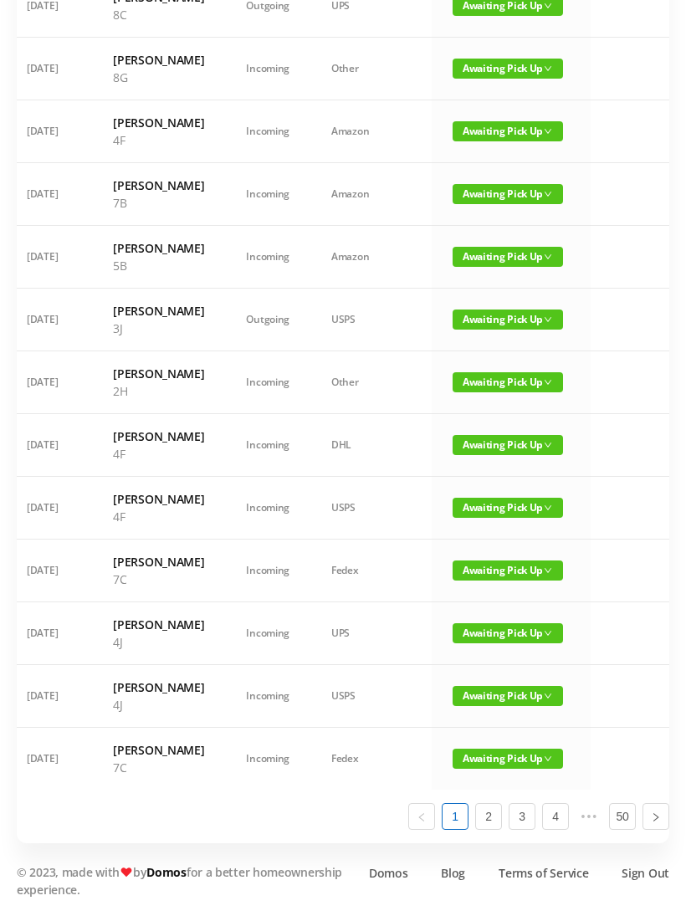
scroll to position [913, 0]
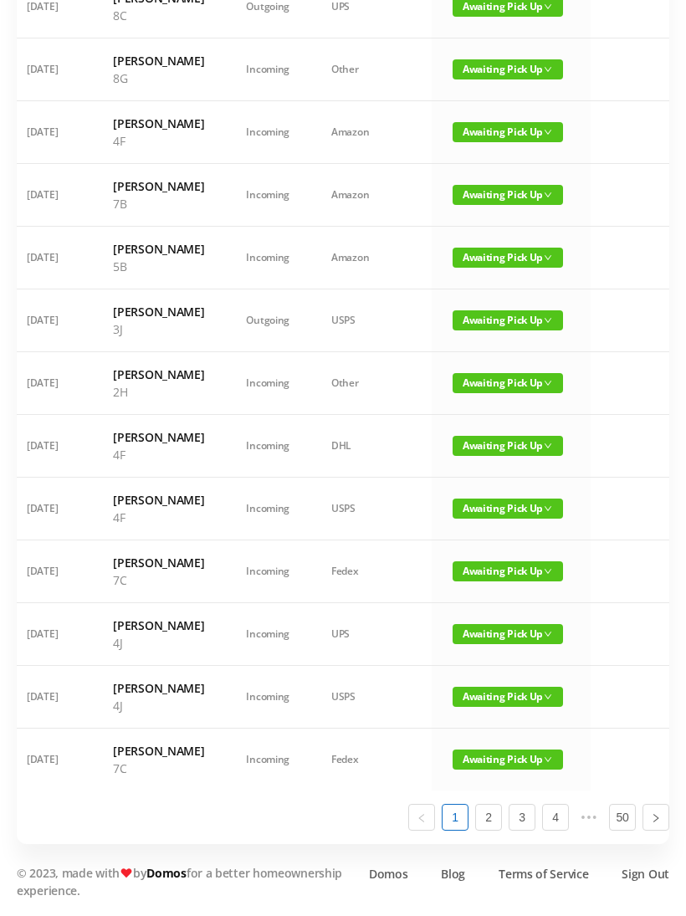
click at [458, 436] on span "Awaiting Pick Up" at bounding box center [508, 446] width 110 height 20
click at [465, 676] on link "Picked Up" at bounding box center [466, 689] width 109 height 27
click at [453, 503] on span "Awaiting Pick Up" at bounding box center [508, 509] width 110 height 20
click at [453, 756] on link "Picked Up" at bounding box center [466, 769] width 109 height 27
click at [498, 830] on link "2" at bounding box center [488, 817] width 25 height 25
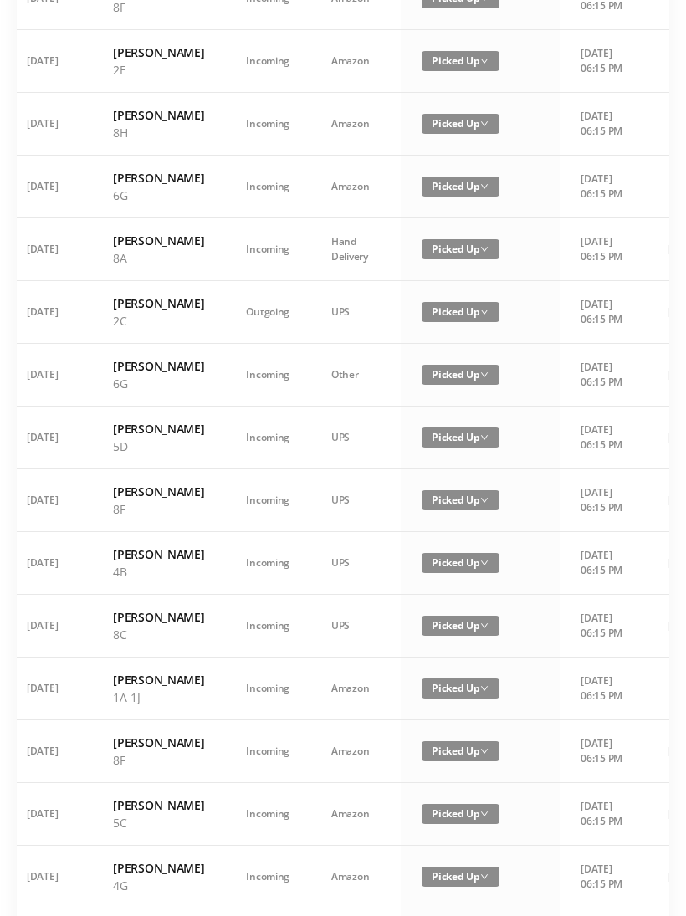
scroll to position [948, 0]
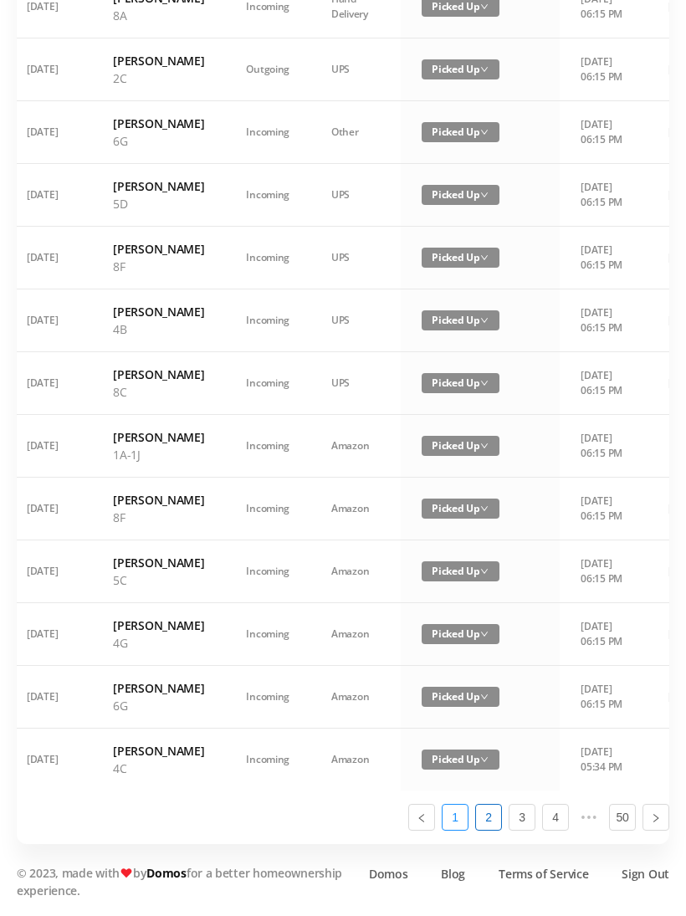
click at [456, 830] on link "1" at bounding box center [454, 817] width 25 height 25
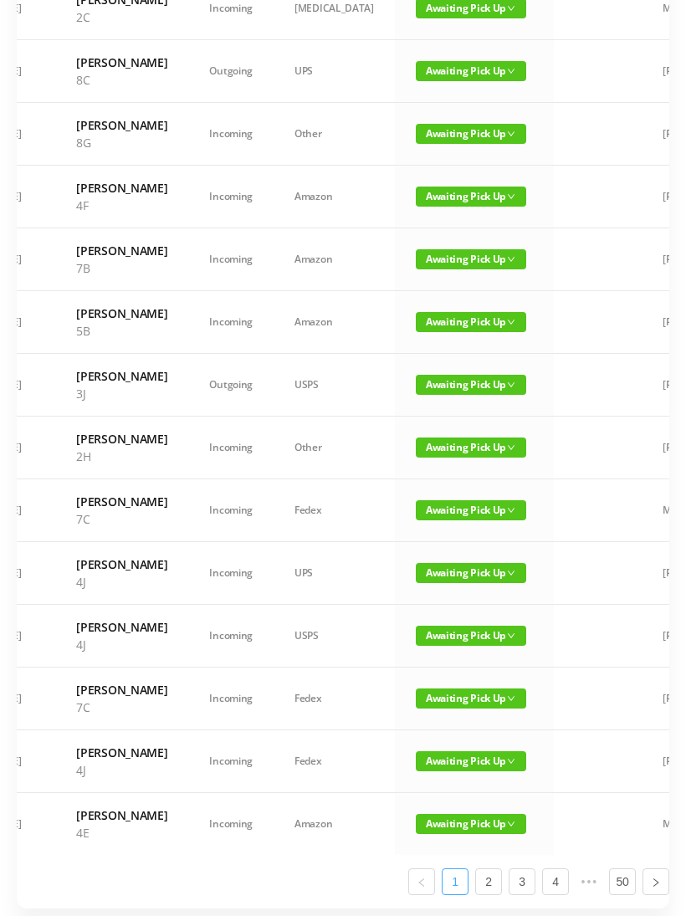
scroll to position [0, 46]
click at [427, 269] on span "Awaiting Pick Up" at bounding box center [472, 259] width 110 height 20
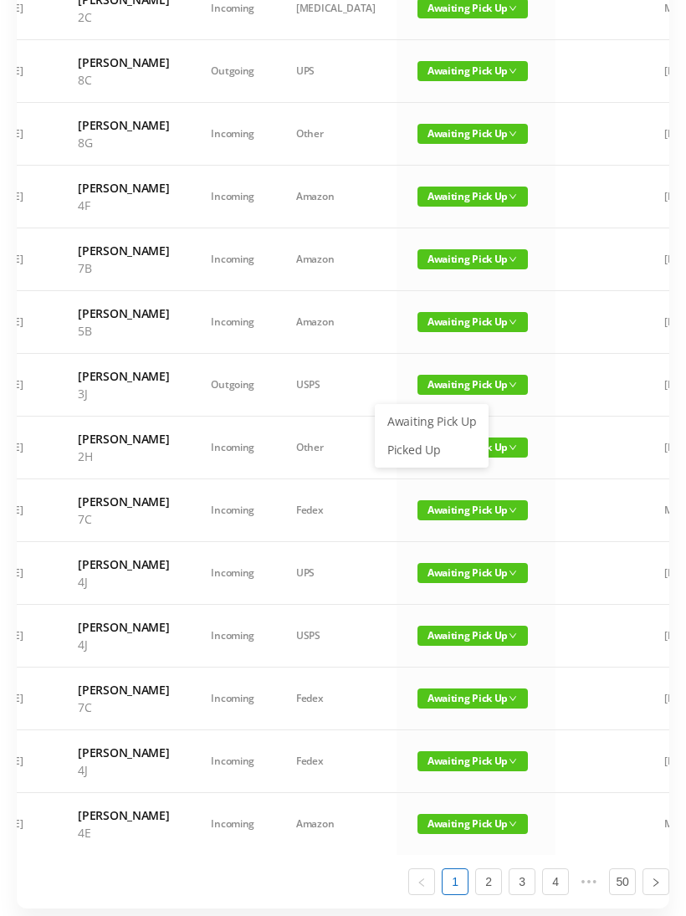
click at [439, 447] on link "Picked Up" at bounding box center [431, 450] width 109 height 27
click at [432, 207] on span "Awaiting Pick Up" at bounding box center [472, 197] width 110 height 20
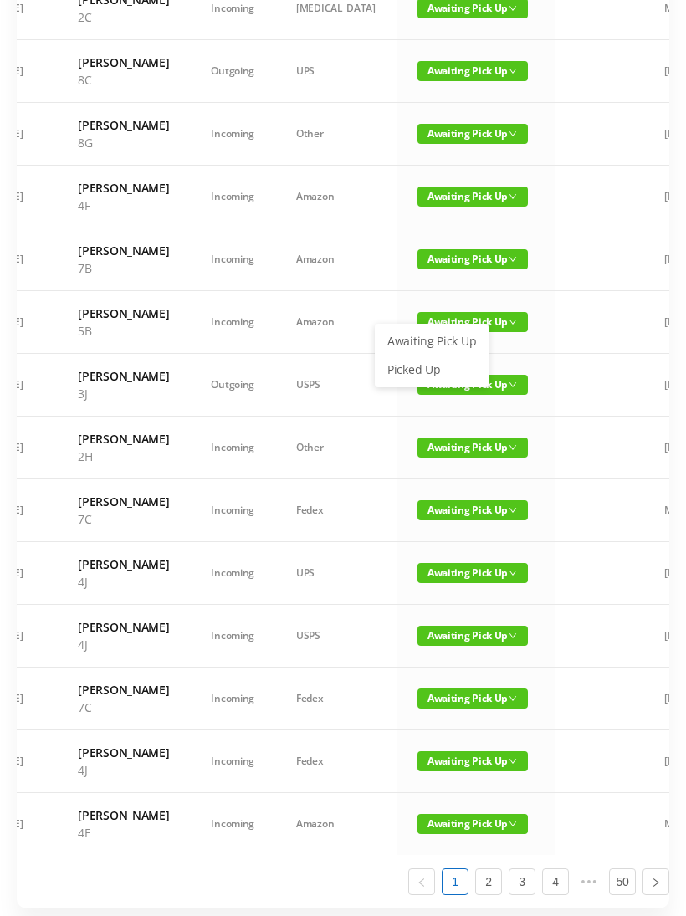
click at [423, 366] on link "Picked Up" at bounding box center [431, 369] width 109 height 27
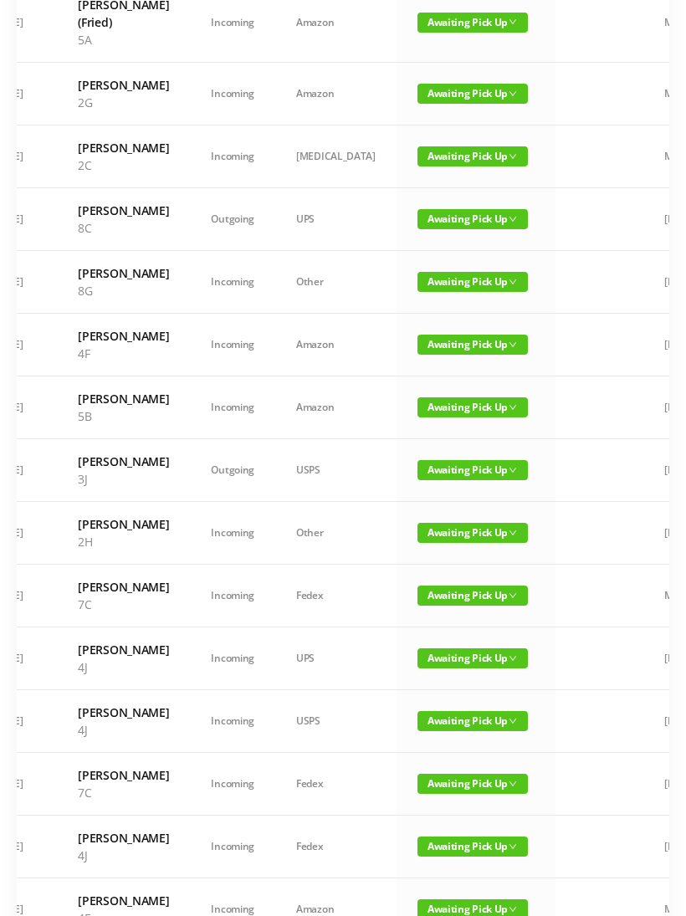
scroll to position [478, 0]
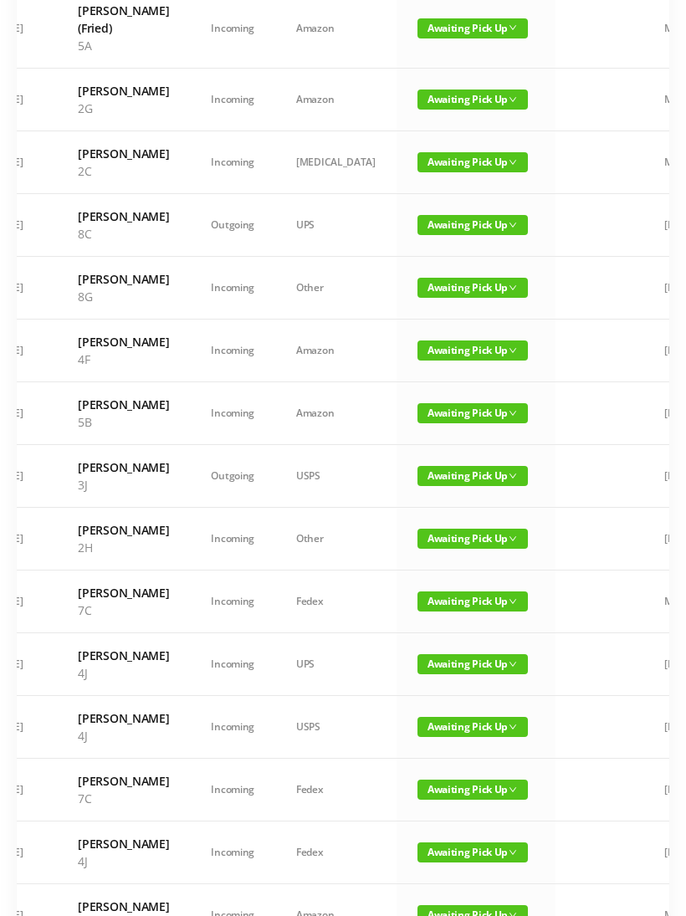
click at [426, 172] on span "Awaiting Pick Up" at bounding box center [472, 162] width 110 height 20
click at [424, 298] on link "Picked Up" at bounding box center [431, 300] width 109 height 27
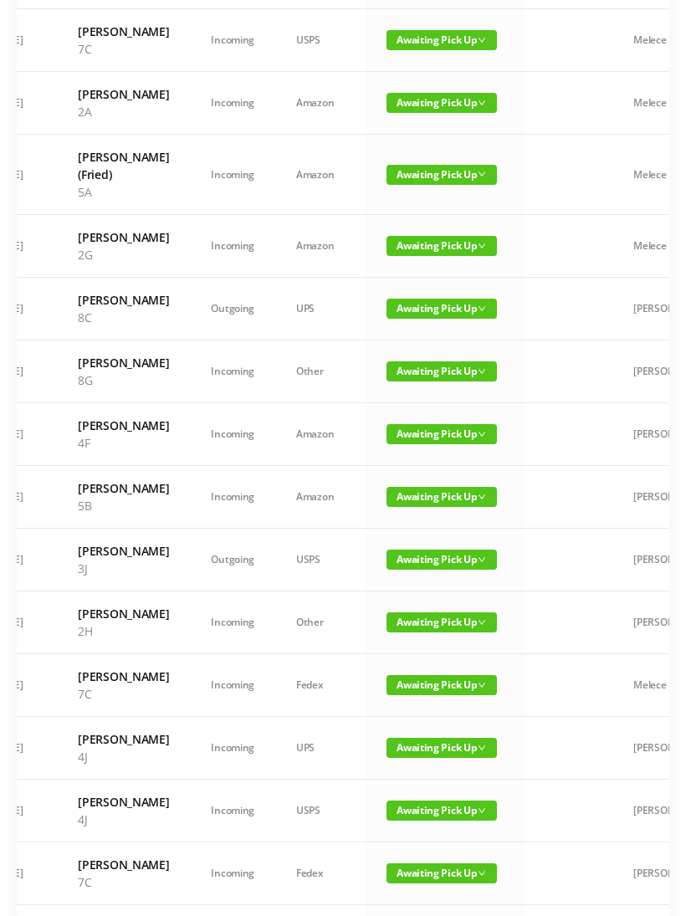
scroll to position [332, 0]
click at [426, 256] on span "Awaiting Pick Up" at bounding box center [441, 246] width 110 height 20
click at [423, 371] on link "Picked Up" at bounding box center [431, 375] width 109 height 27
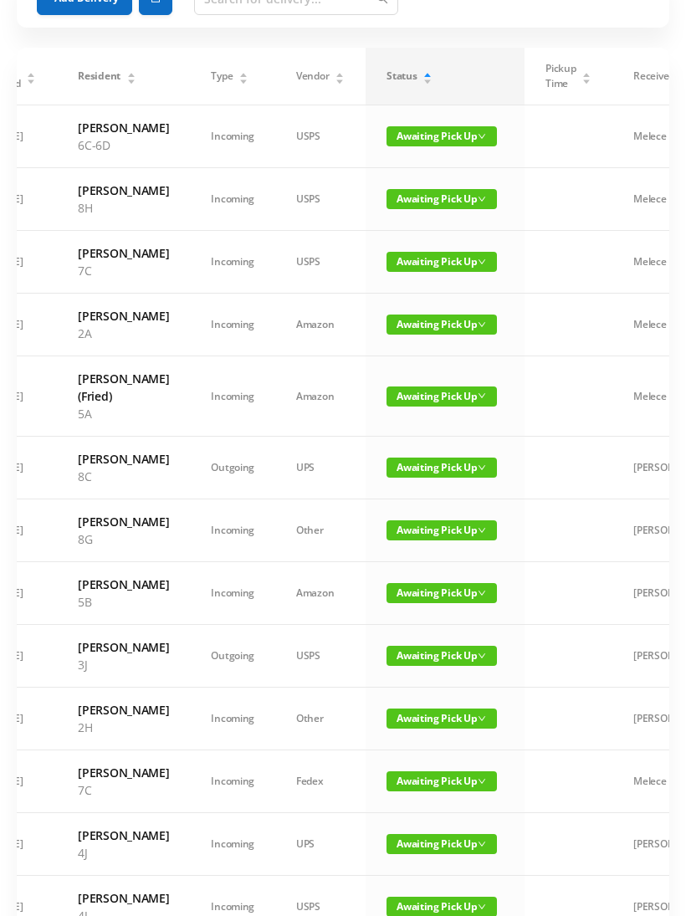
scroll to position [0, 0]
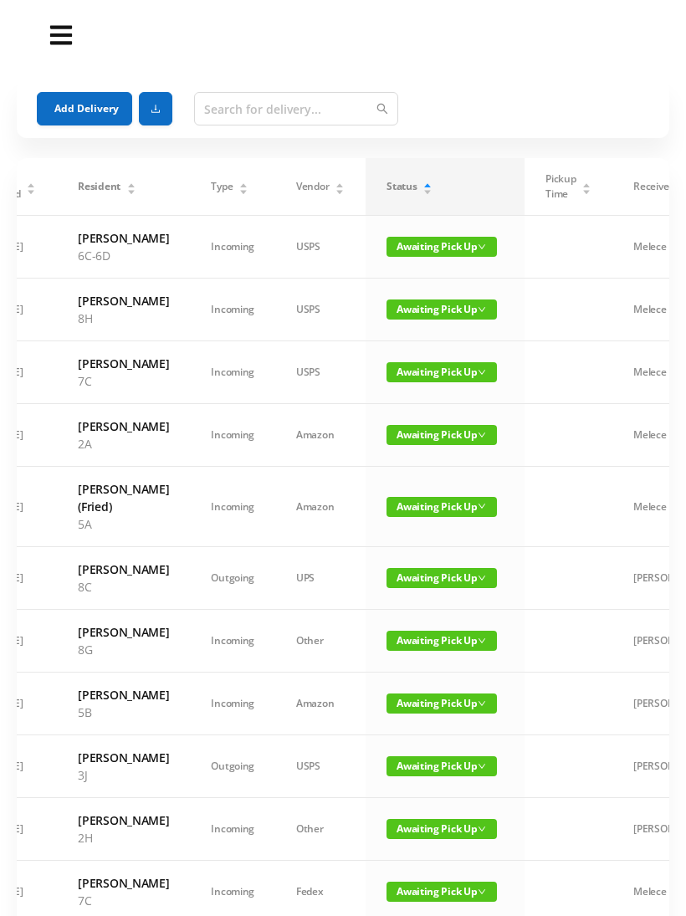
click at [108, 102] on button "Add Delivery" at bounding box center [84, 108] width 95 height 33
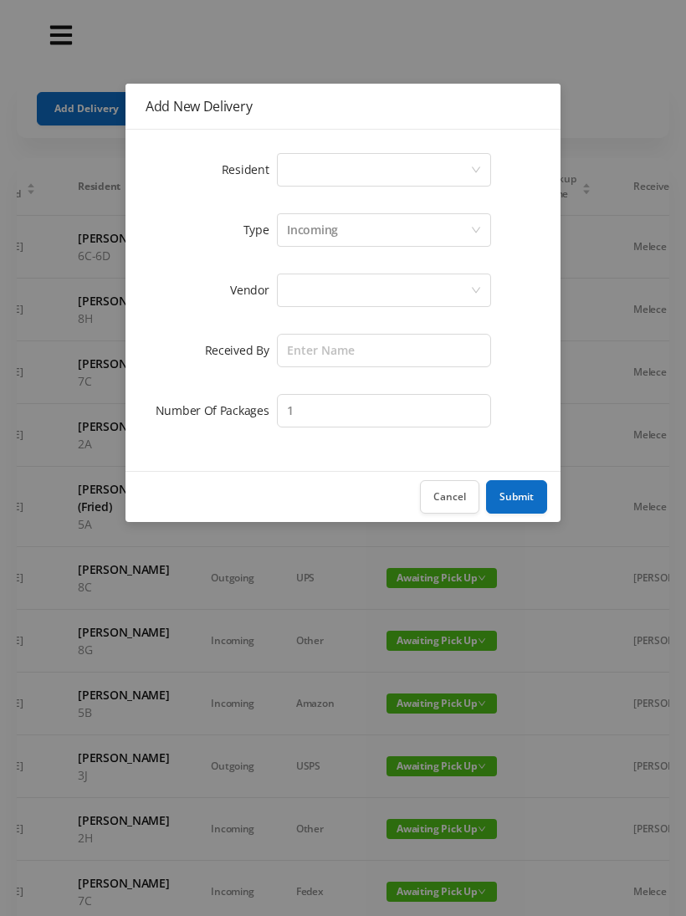
click at [329, 171] on div "Select a person" at bounding box center [378, 170] width 183 height 32
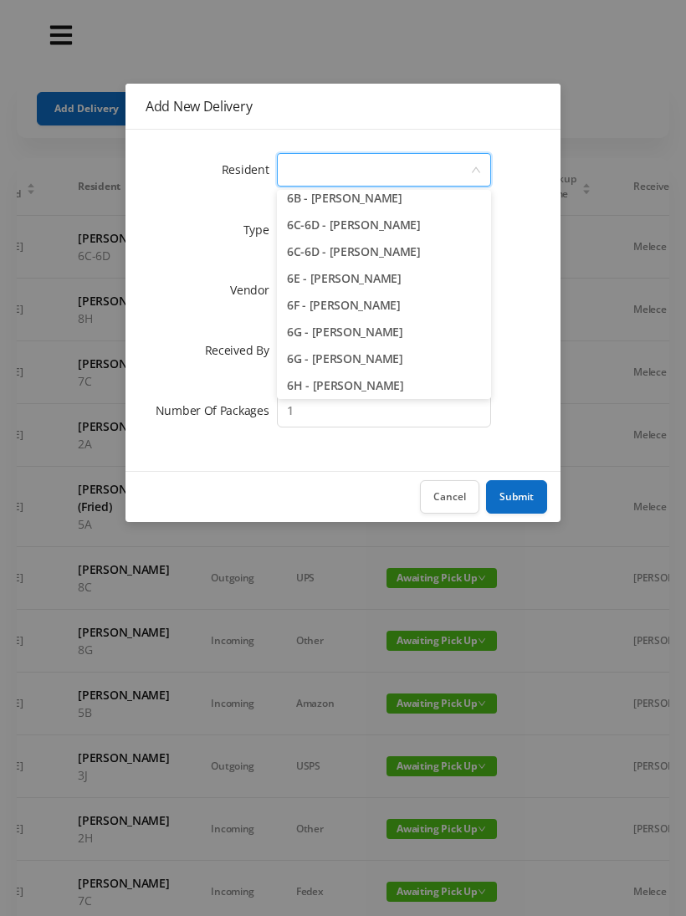
scroll to position [1721, 0]
click at [434, 255] on li "6C-6D - [PERSON_NAME]" at bounding box center [384, 252] width 214 height 27
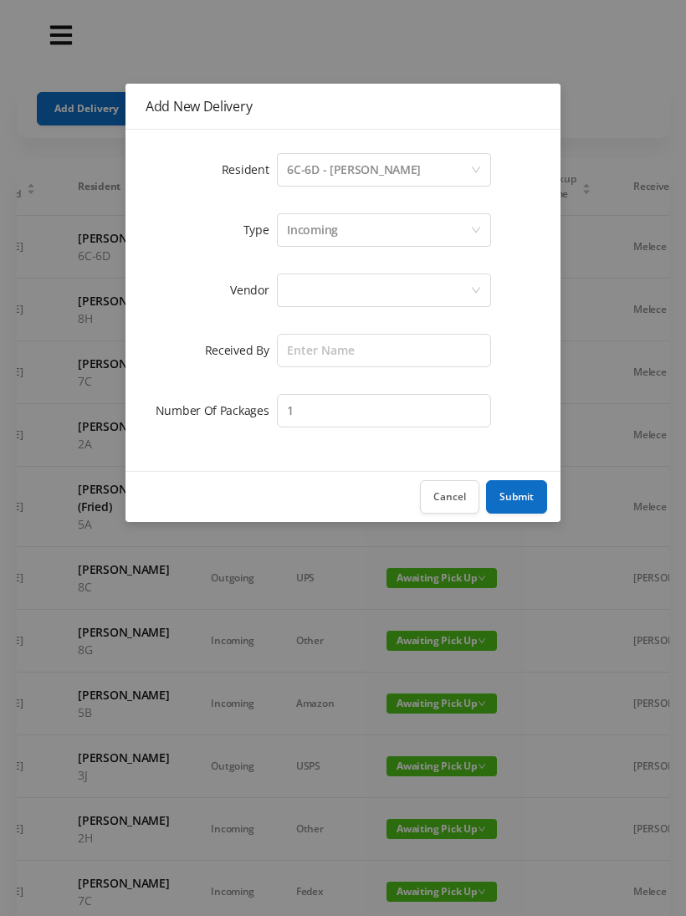
click at [402, 230] on div "Incoming" at bounding box center [378, 230] width 183 height 32
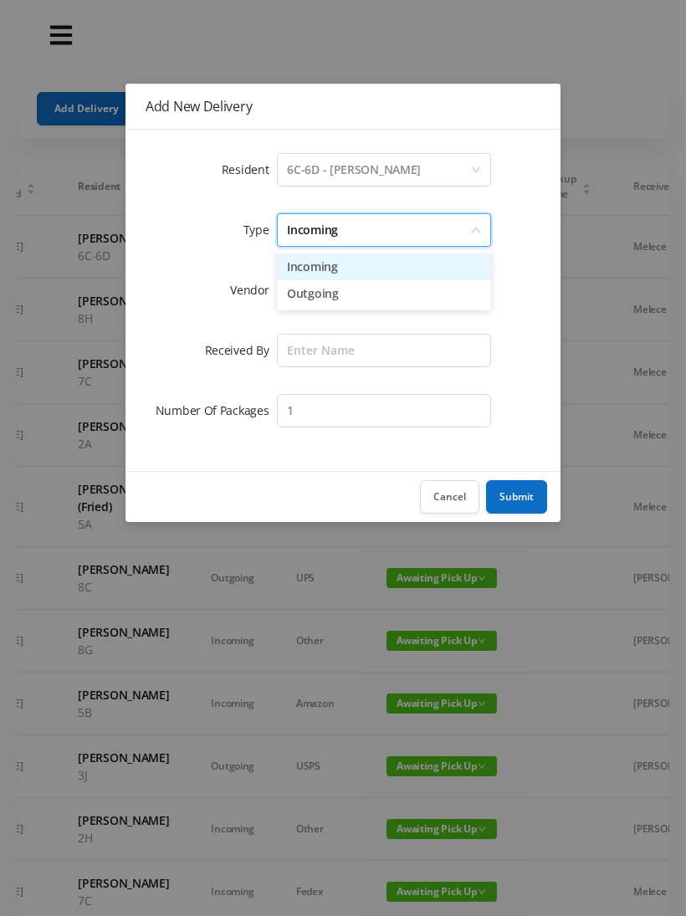
click at [381, 265] on li "Incoming" at bounding box center [384, 266] width 214 height 27
click at [369, 289] on div at bounding box center [378, 290] width 183 height 32
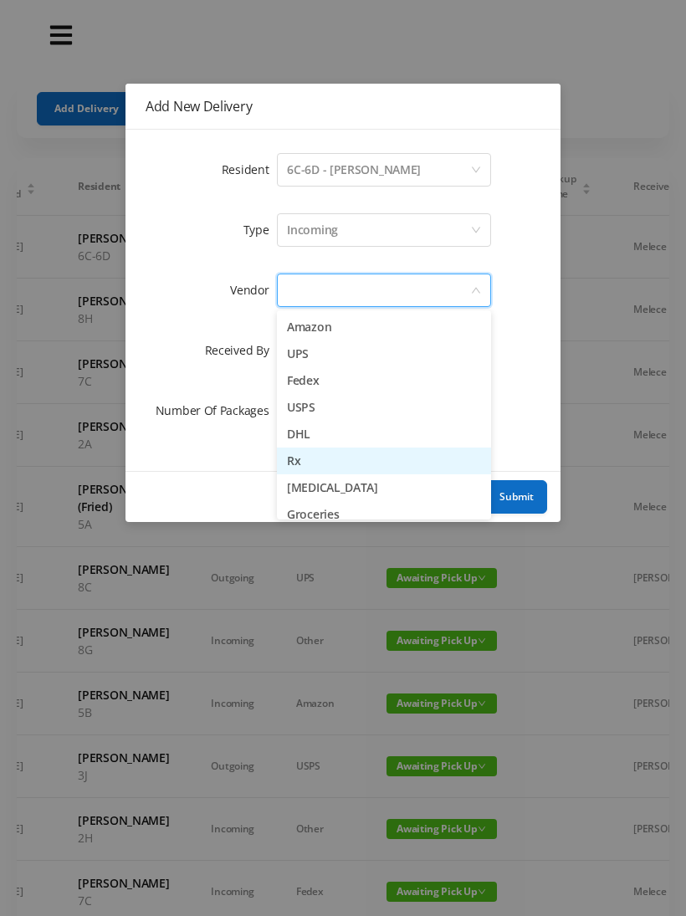
click at [337, 463] on li "Rx" at bounding box center [384, 460] width 214 height 27
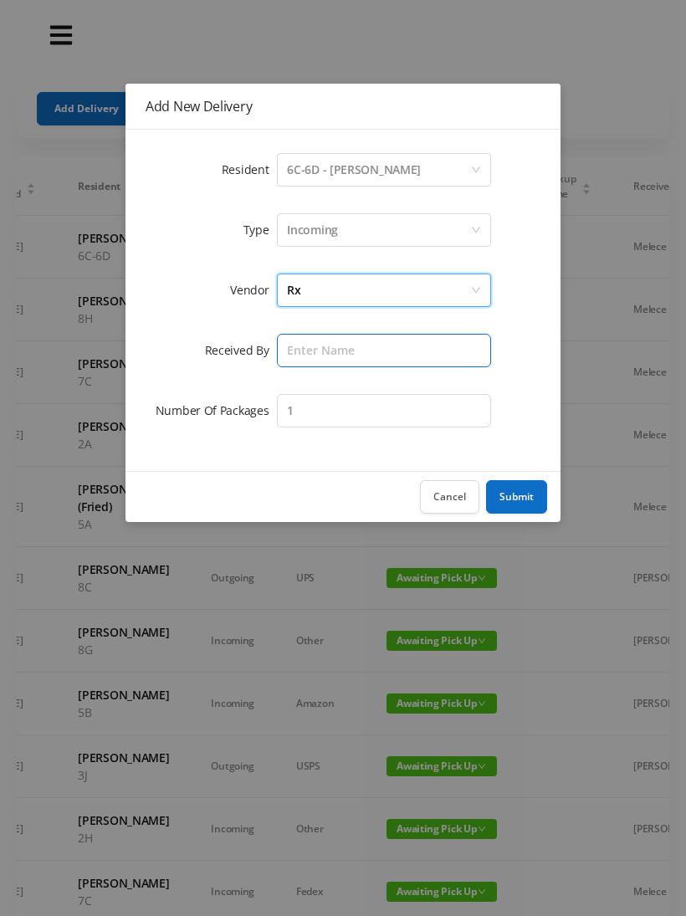
click at [338, 348] on input "text" at bounding box center [384, 350] width 214 height 33
type input "Melce"
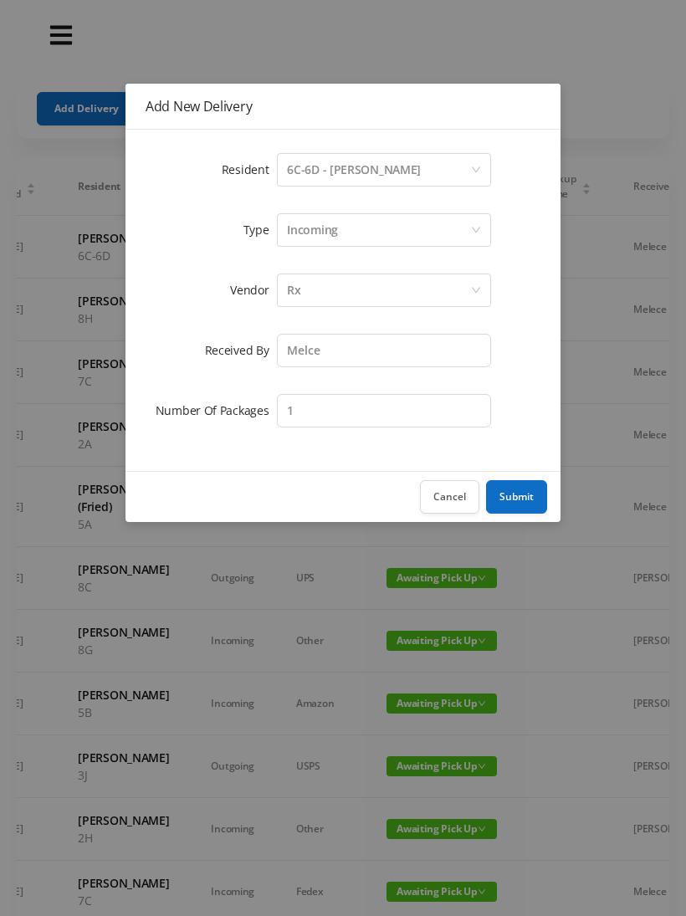
click at [525, 486] on button "Submit" at bounding box center [516, 496] width 61 height 33
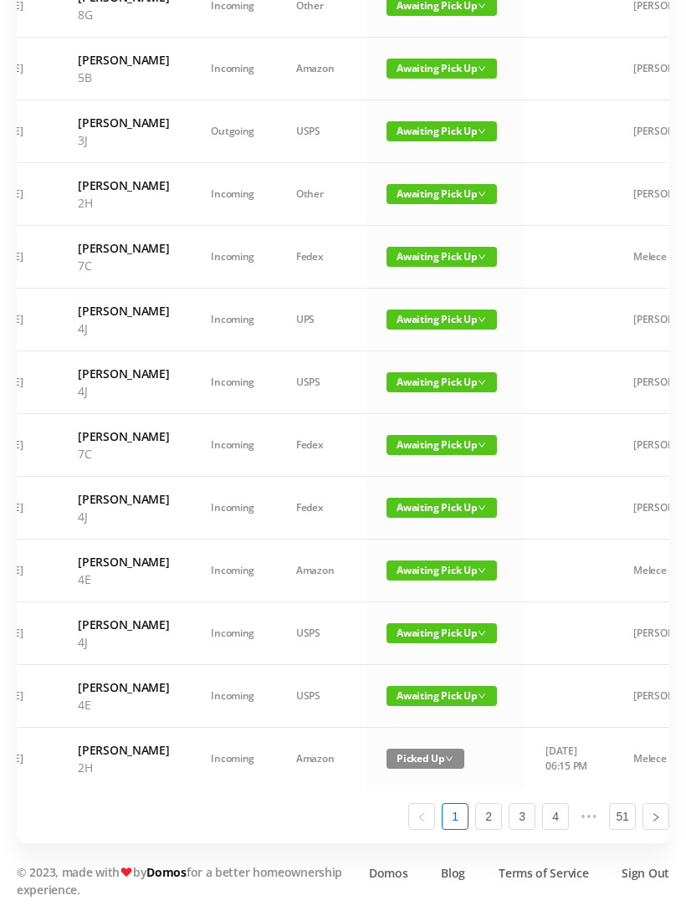
scroll to position [930, 0]
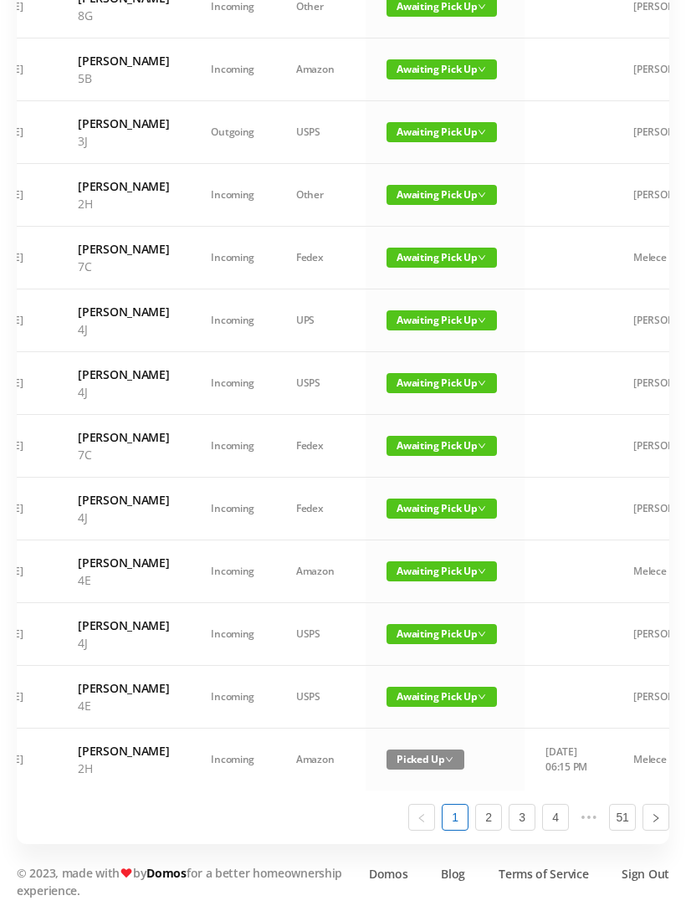
click at [460, 705] on span "Awaiting Pick Up" at bounding box center [441, 697] width 110 height 20
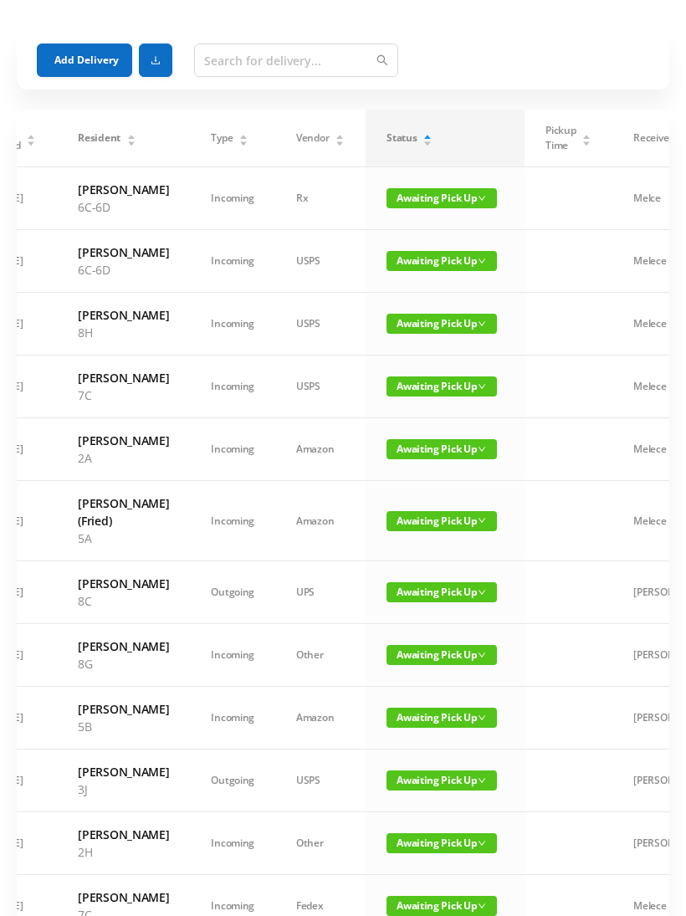
scroll to position [0, 0]
